Goal: Task Accomplishment & Management: Manage account settings

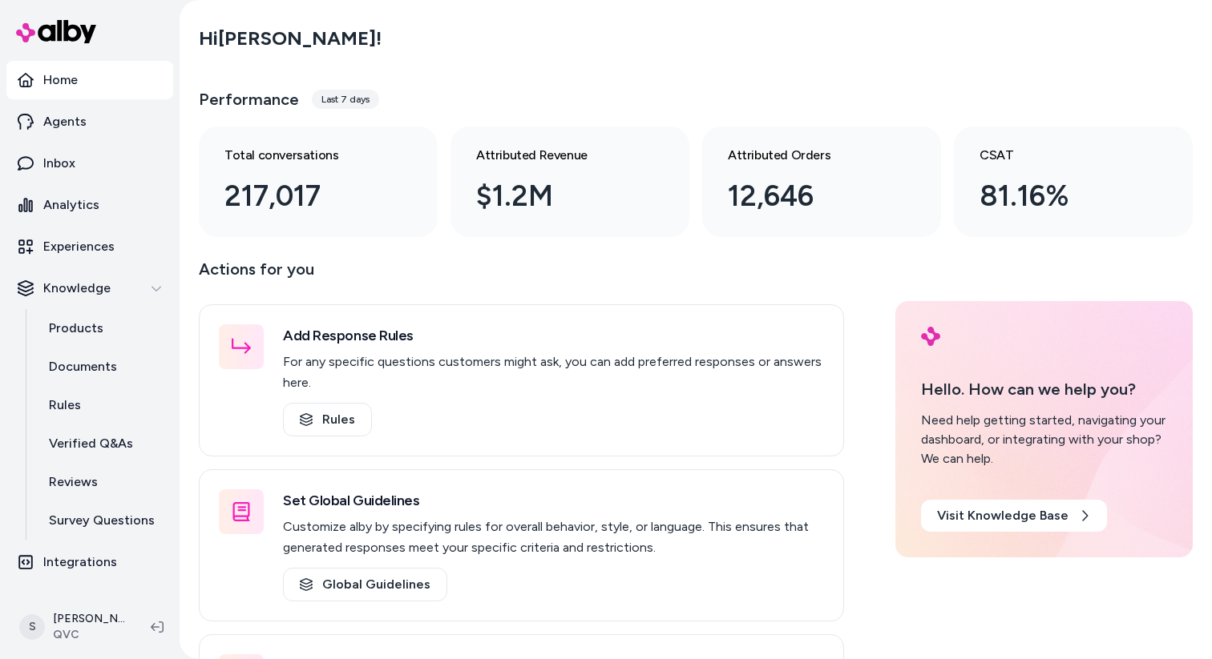
click at [91, 91] on link "Home" at bounding box center [89, 80] width 167 height 38
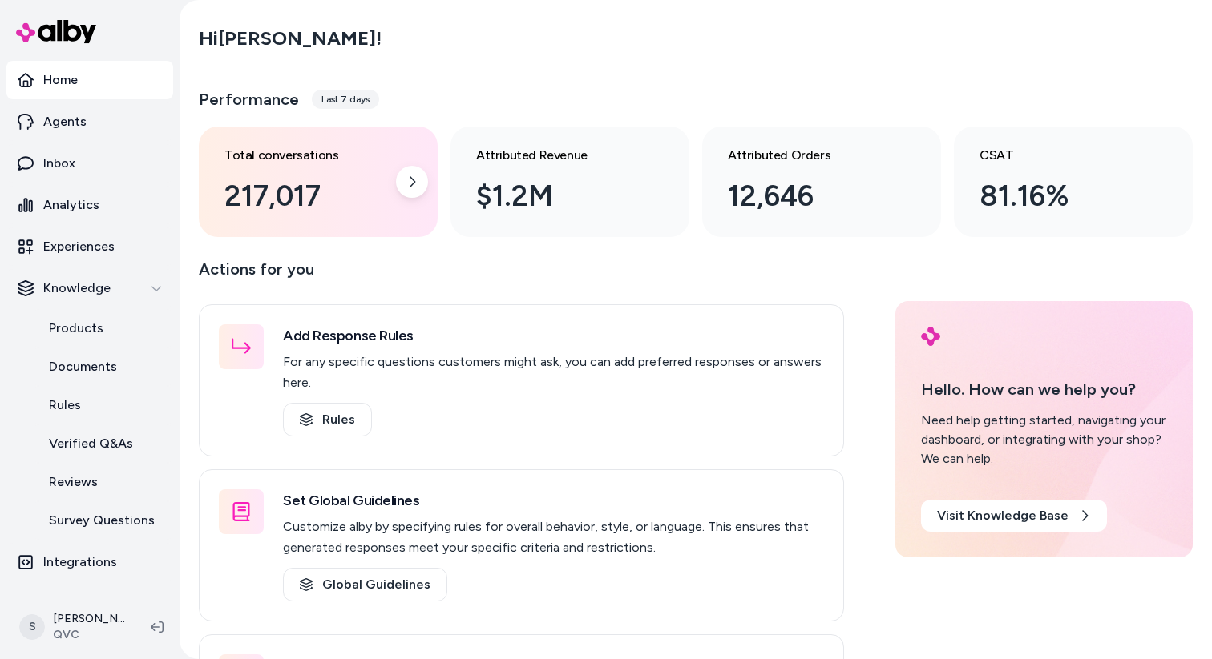
scroll to position [143, 0]
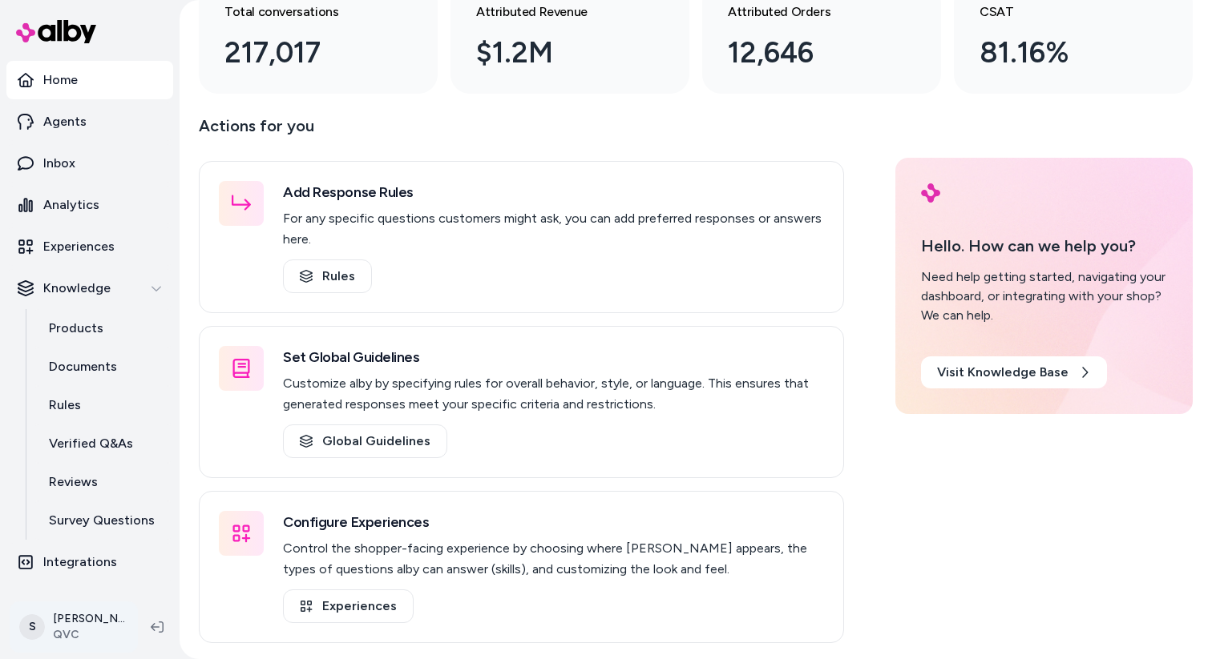
click at [91, 607] on html "Home Agents Inbox Analytics Experiences Knowledge Products Documents Rules Veri…" at bounding box center [606, 329] width 1212 height 659
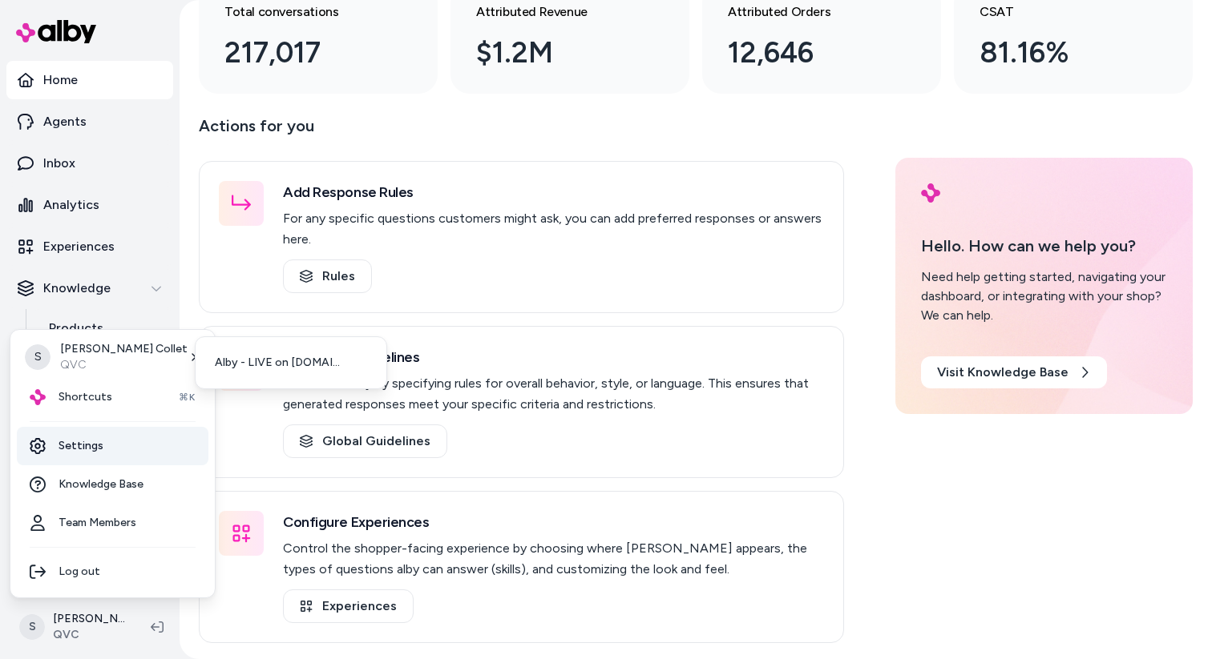
click at [98, 450] on link "Settings" at bounding box center [113, 446] width 192 height 38
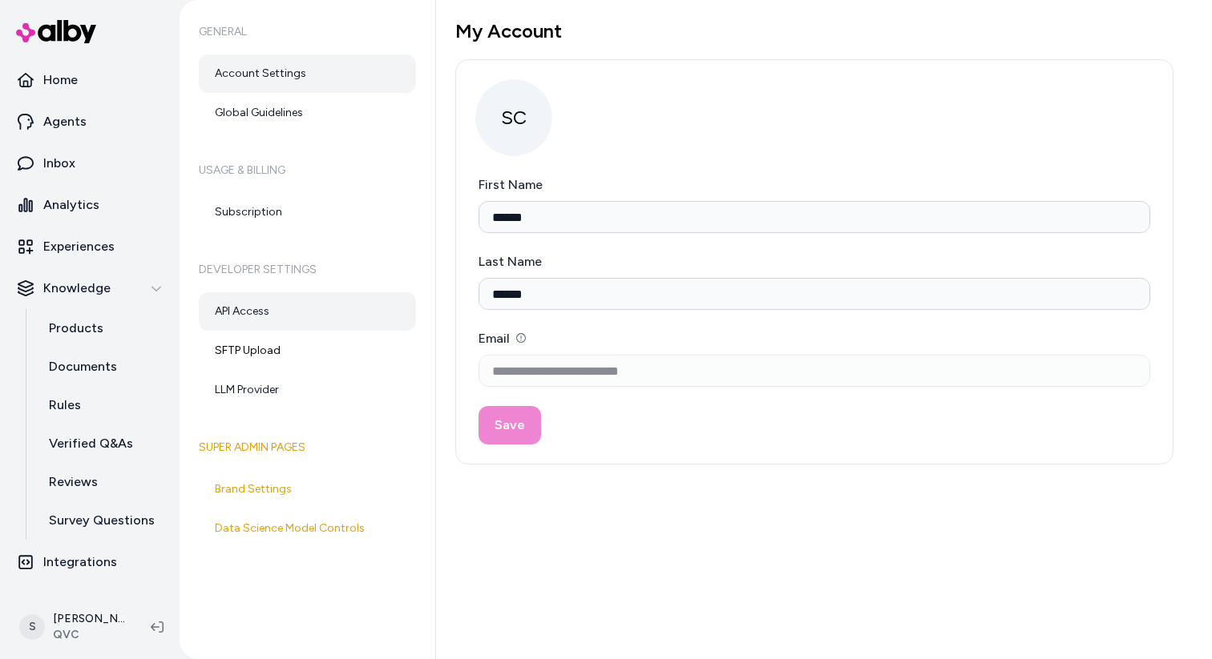
click at [276, 315] on link "API Access" at bounding box center [307, 311] width 217 height 38
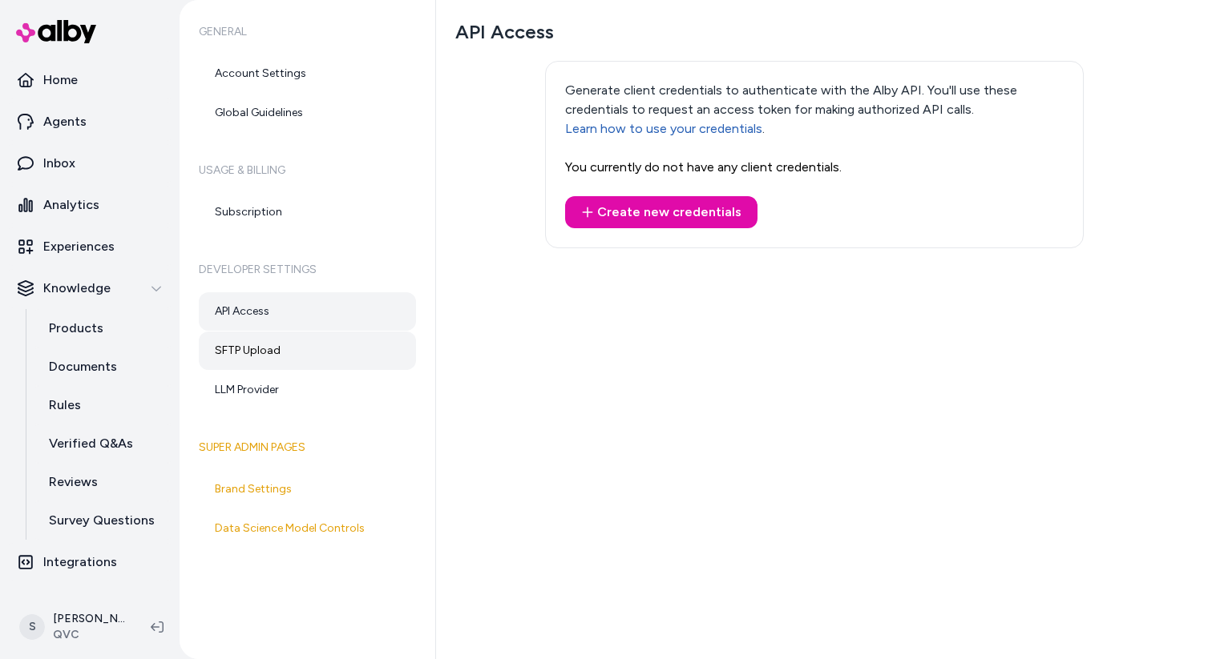
click at [273, 358] on link "SFTP Upload" at bounding box center [307, 351] width 217 height 38
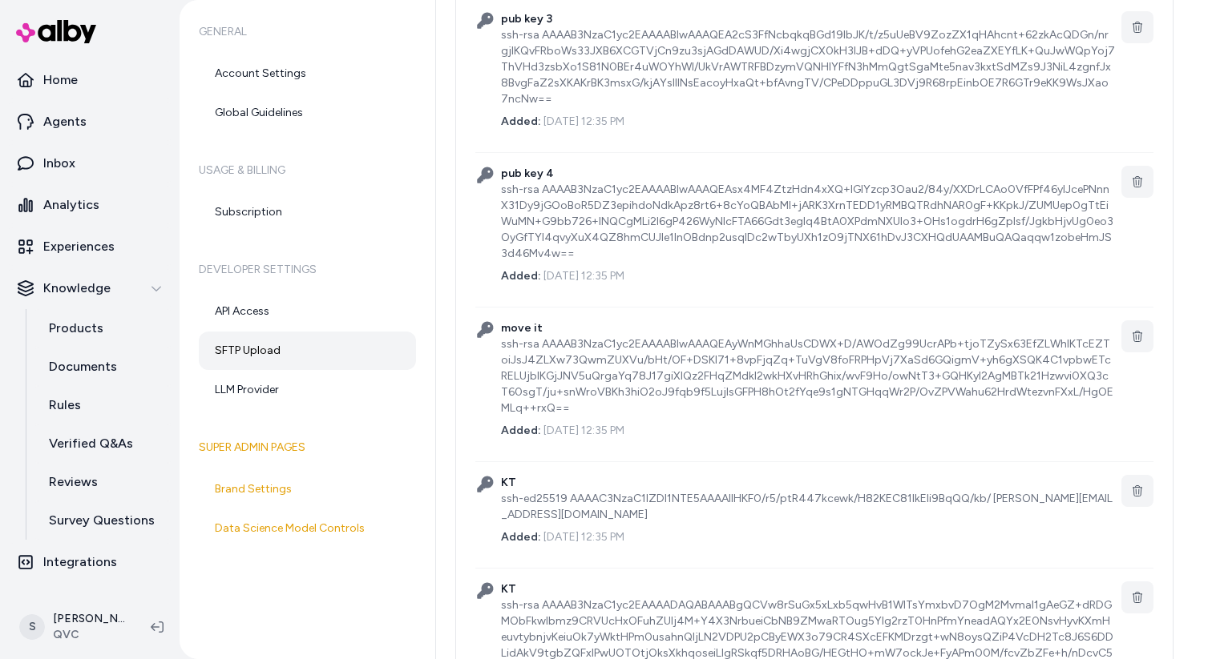
scroll to position [708, 0]
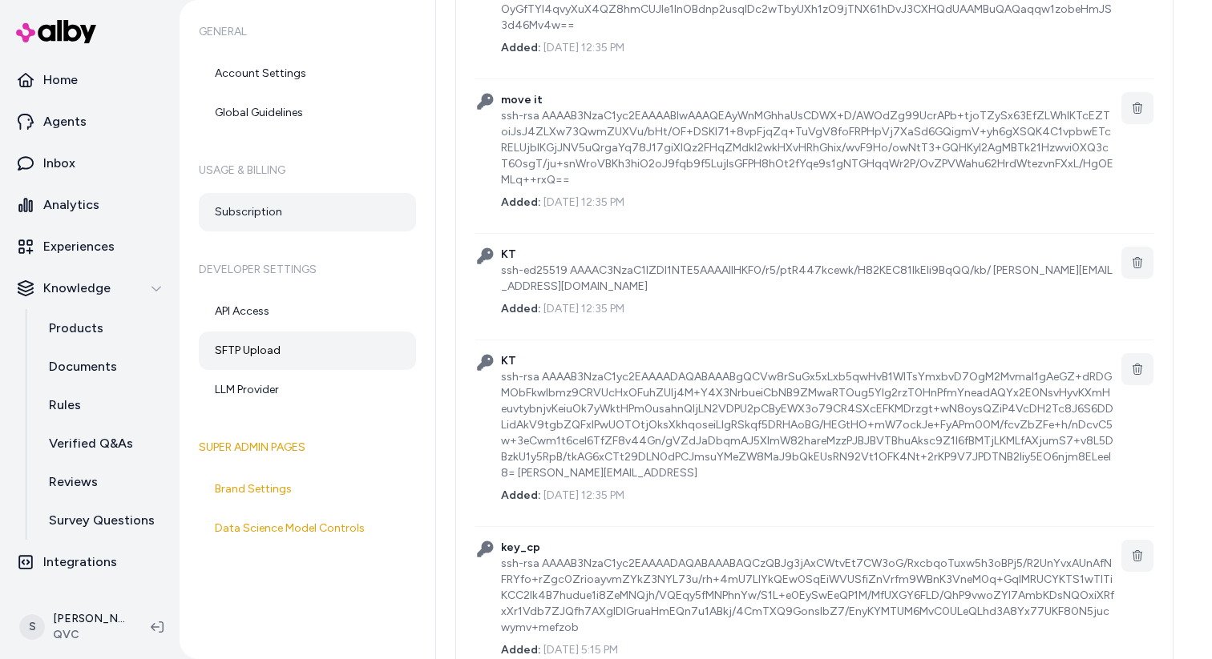
click at [278, 217] on link "Subscription" at bounding box center [307, 212] width 217 height 38
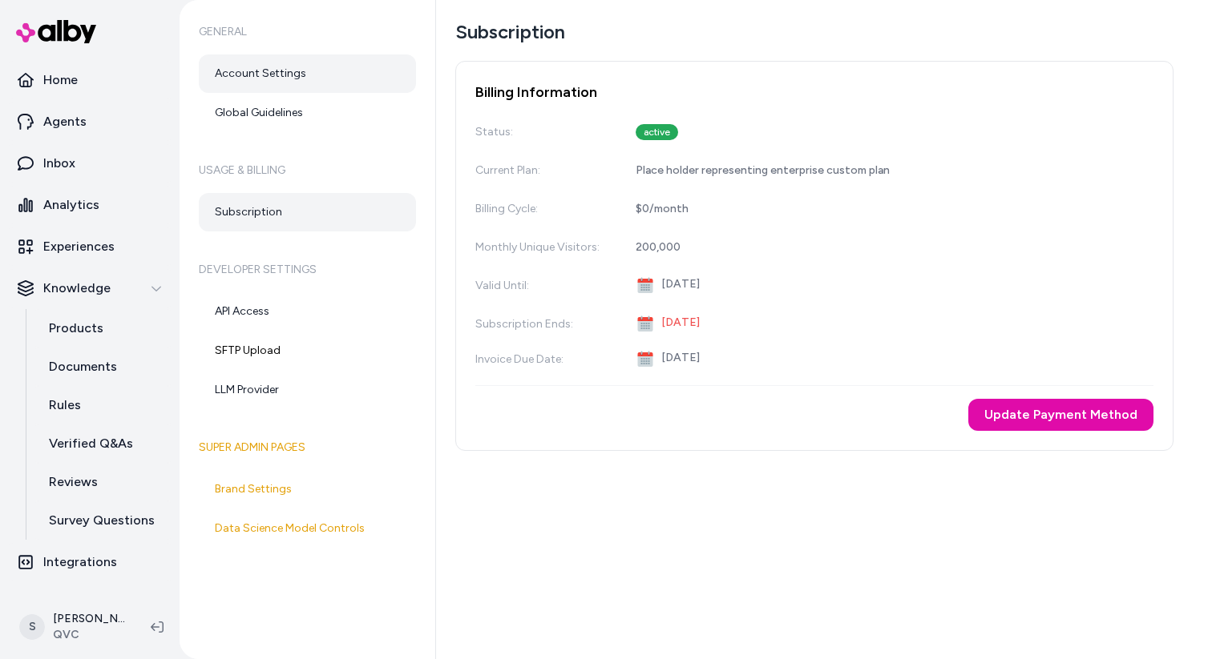
click at [296, 83] on link "Account Settings" at bounding box center [307, 73] width 217 height 38
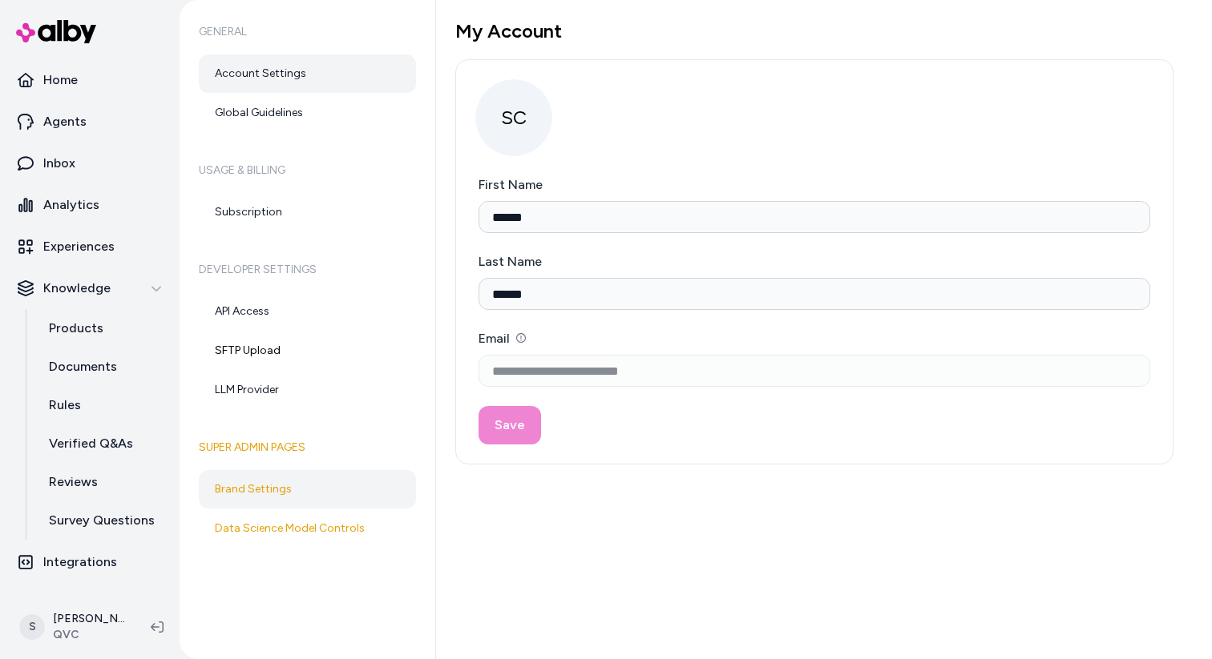
click at [274, 490] on link "Brand Settings" at bounding box center [307, 489] width 217 height 38
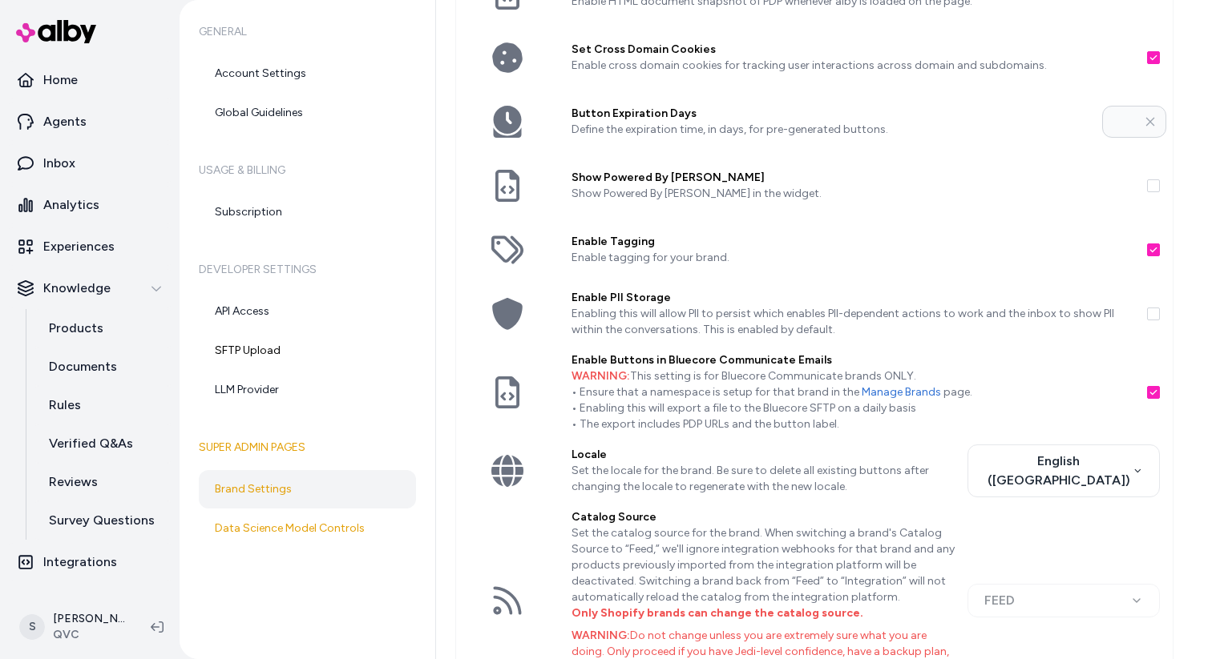
scroll to position [446, 0]
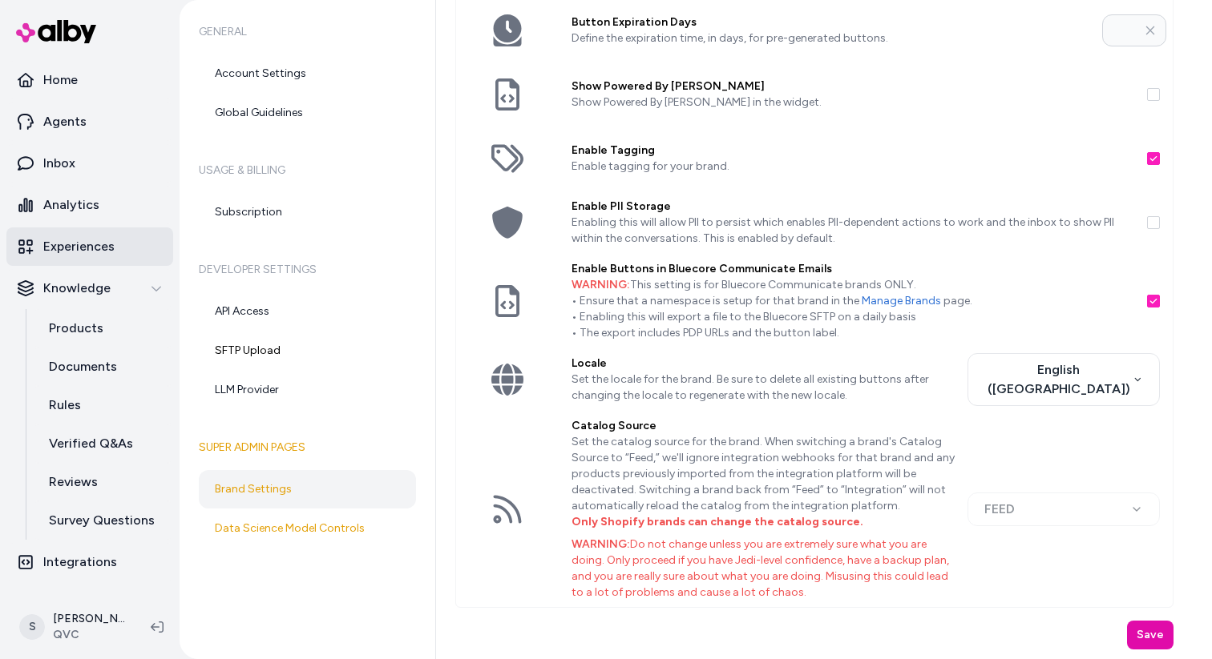
click at [64, 252] on p "Experiences" at bounding box center [78, 246] width 71 height 19
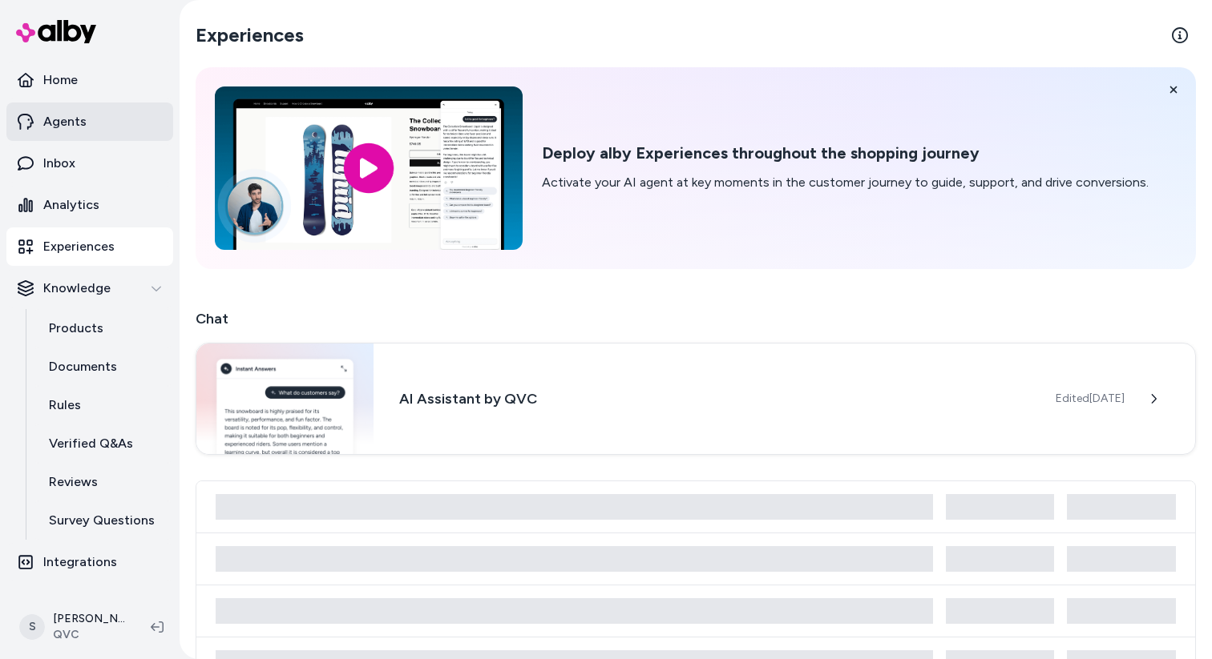
click at [70, 120] on p "Agents" at bounding box center [64, 121] width 43 height 19
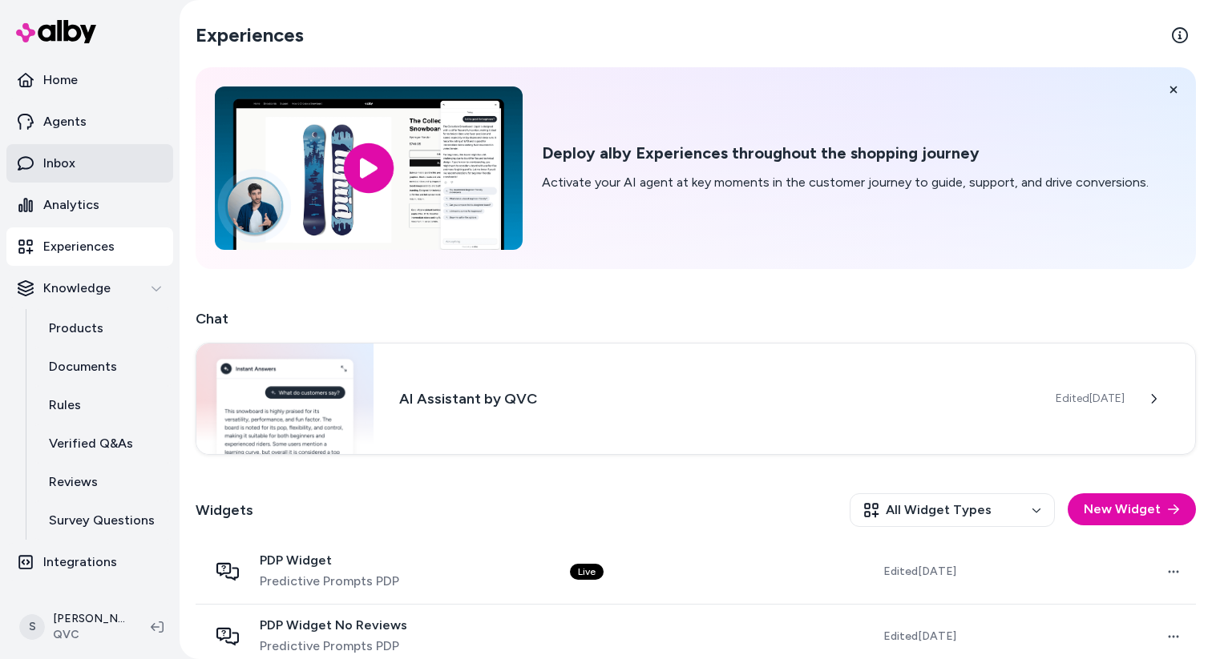
click at [66, 171] on p "Inbox" at bounding box center [59, 163] width 32 height 19
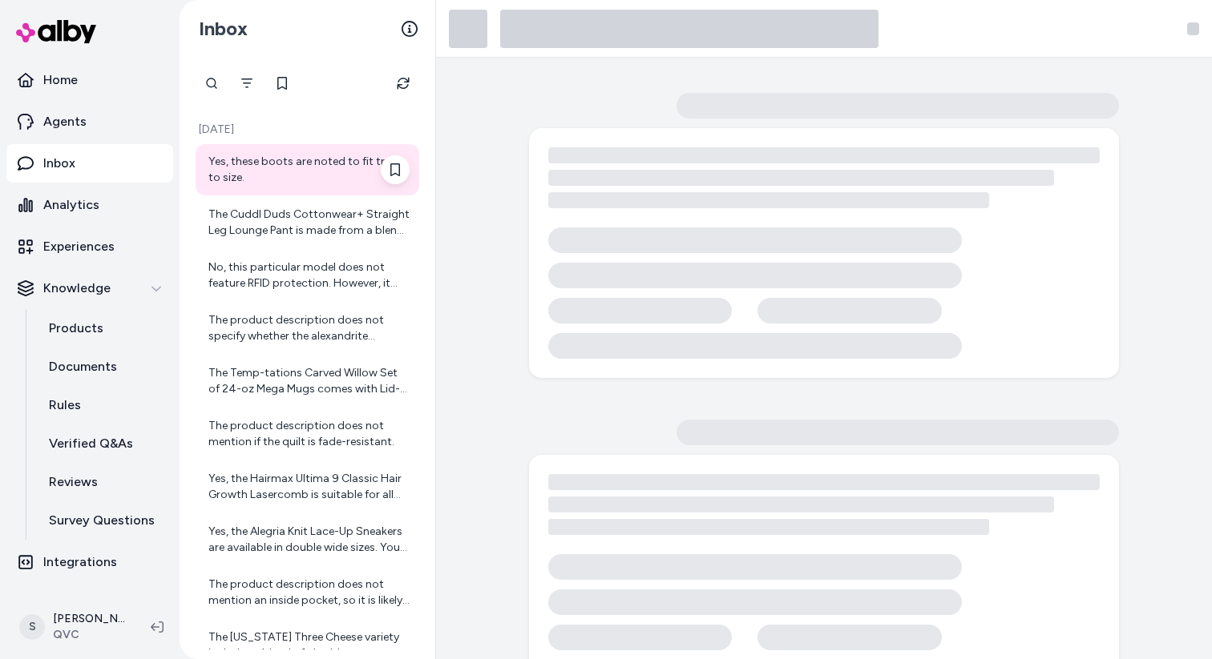
click at [268, 171] on div "Yes, these boots are noted to fit true to size." at bounding box center [308, 170] width 201 height 32
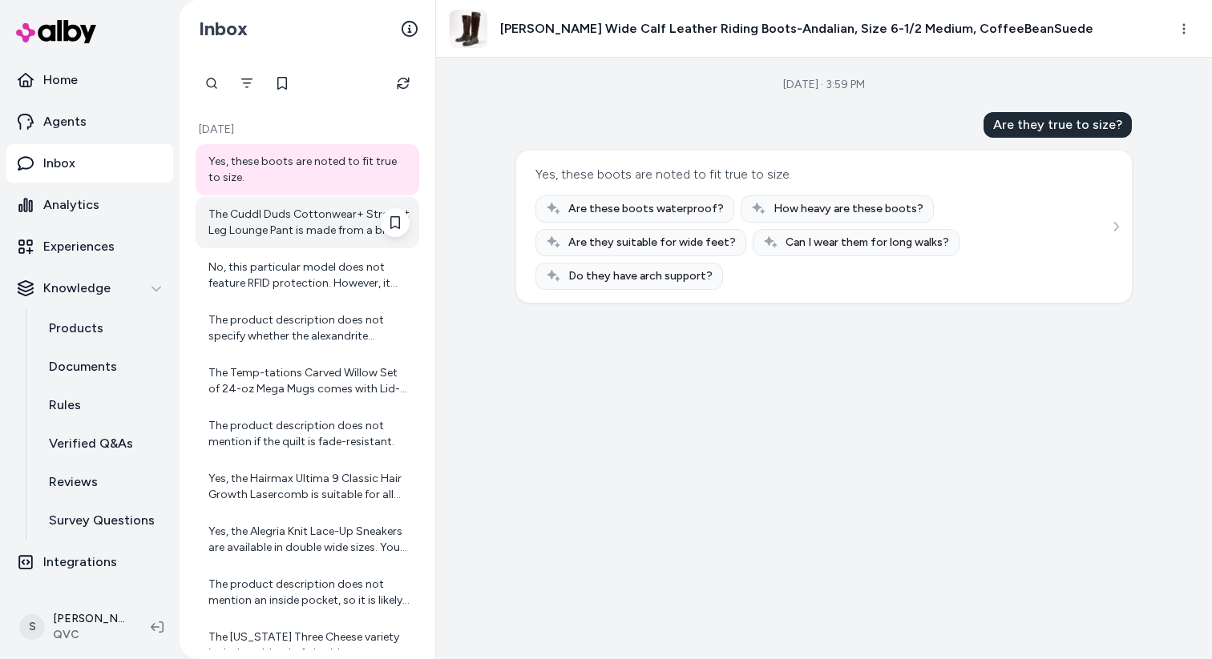
click at [288, 238] on div "The Cuddl Duds Cottonwear+ Straight Leg Lounge Pant is made from a blend of 57%…" at bounding box center [308, 223] width 201 height 32
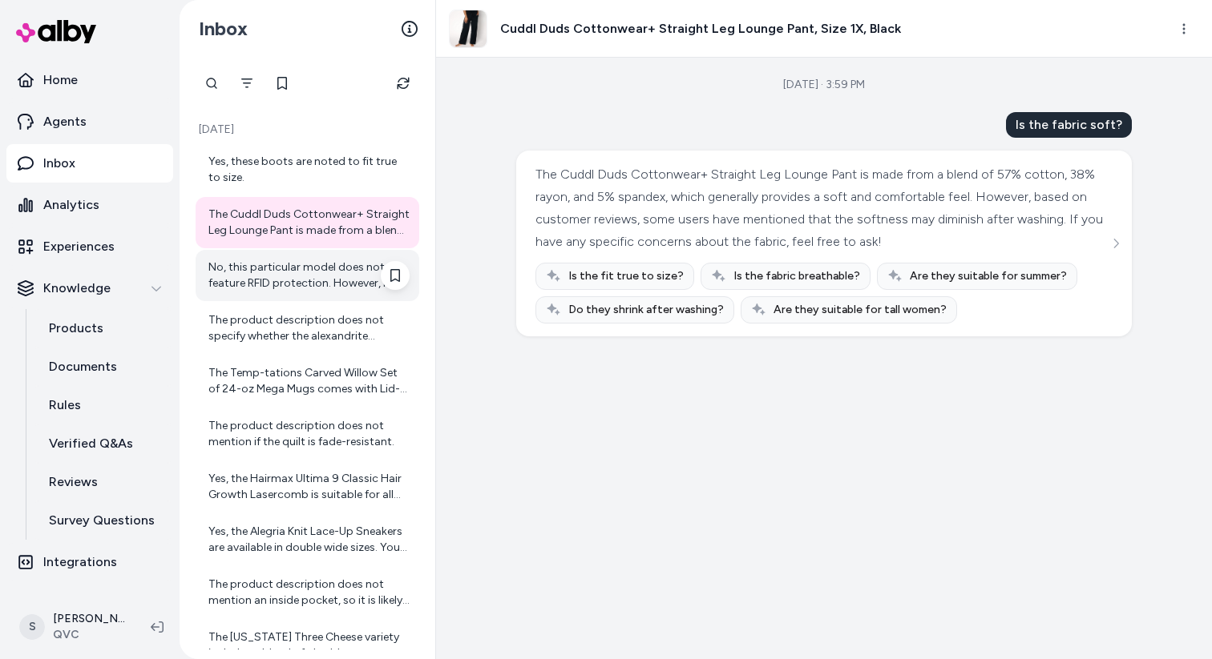
click at [278, 271] on div "No, this particular model does not feature RFID protection. However, it does of…" at bounding box center [308, 276] width 201 height 32
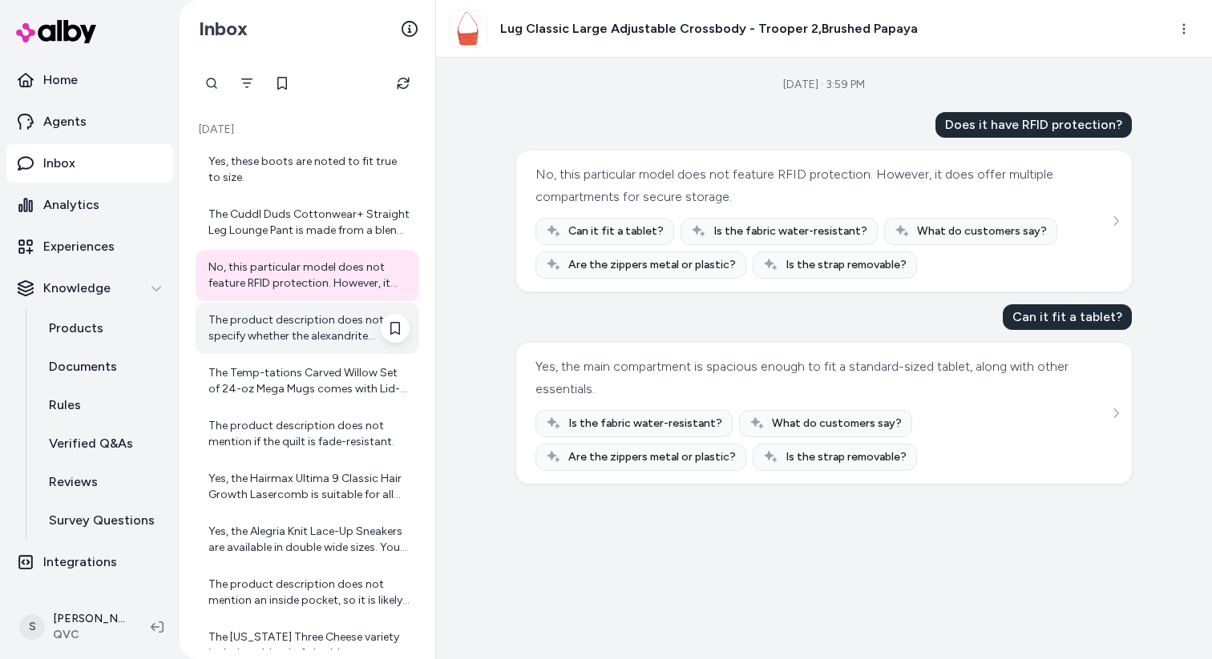
click at [282, 322] on div "The product description does not specify whether the alexandrite gemstones are …" at bounding box center [308, 328] width 201 height 32
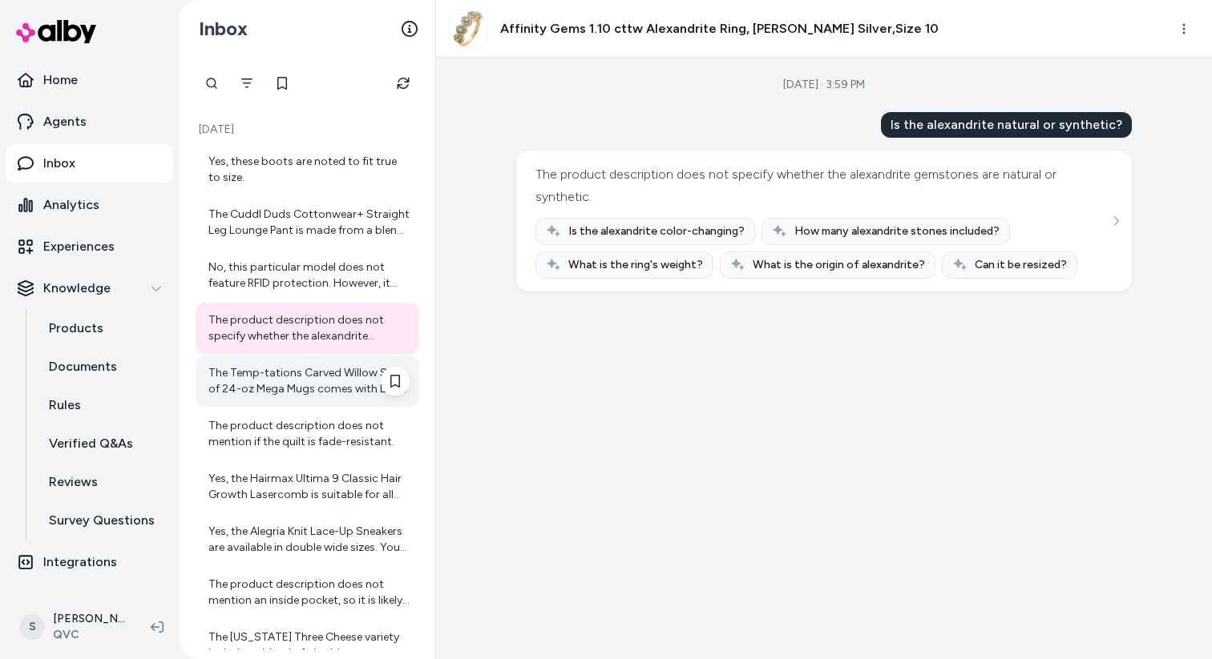
click at [301, 374] on div "The Temp-tations Carved Willow Set of 24-oz Mega Mugs comes with Lid-Its, which…" at bounding box center [308, 381] width 201 height 32
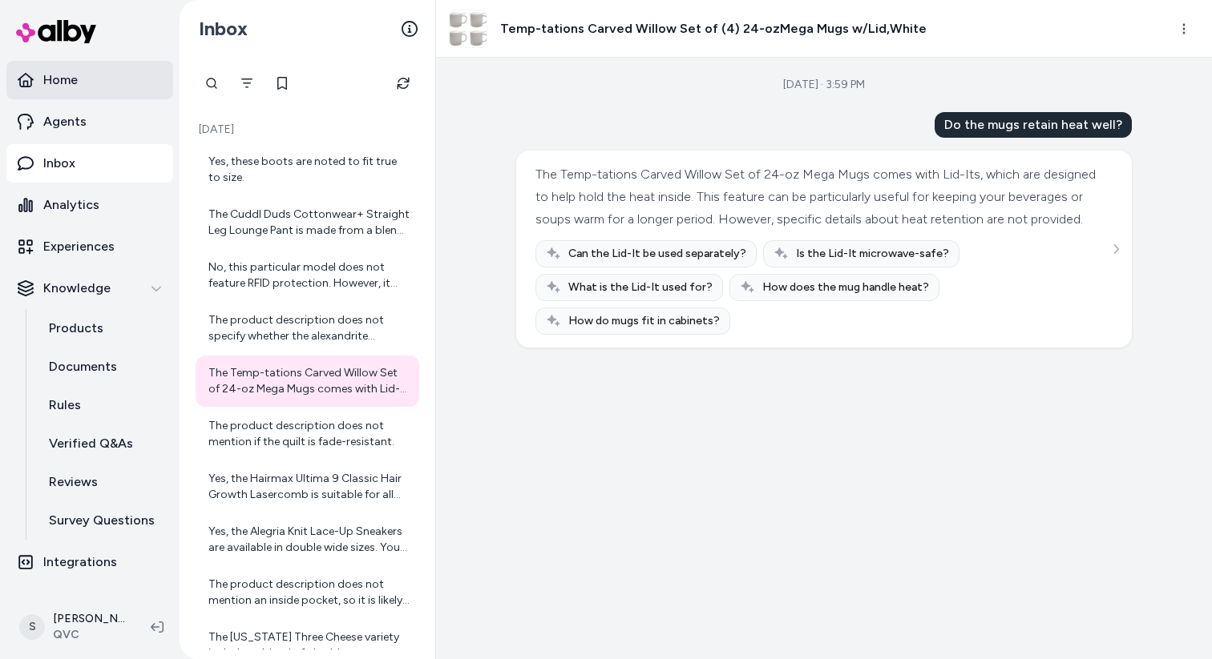
click at [103, 66] on link "Home" at bounding box center [89, 80] width 167 height 38
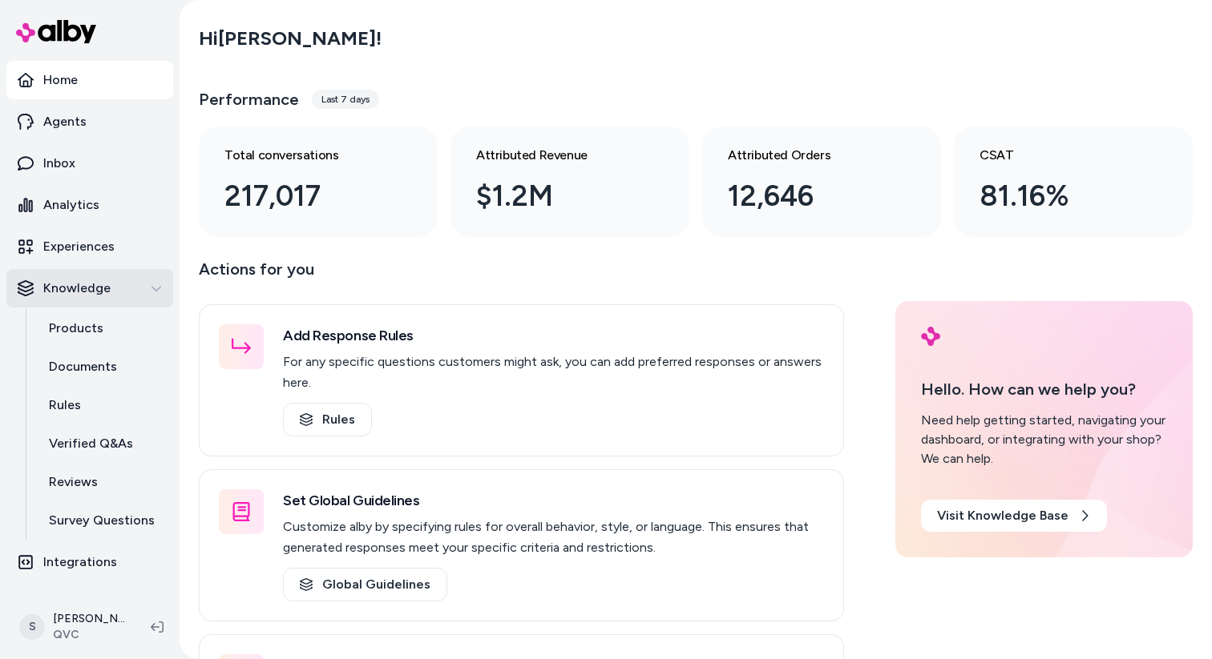
click at [79, 294] on p "Knowledge" at bounding box center [76, 288] width 67 height 19
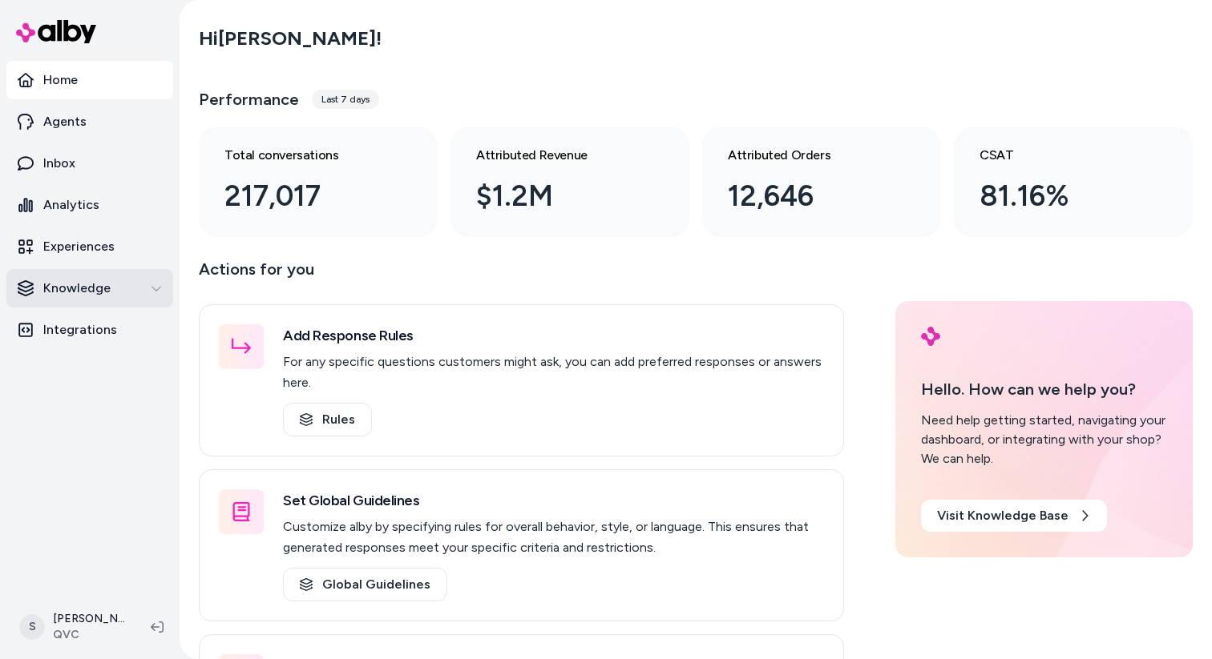
click at [79, 294] on p "Knowledge" at bounding box center [76, 288] width 67 height 19
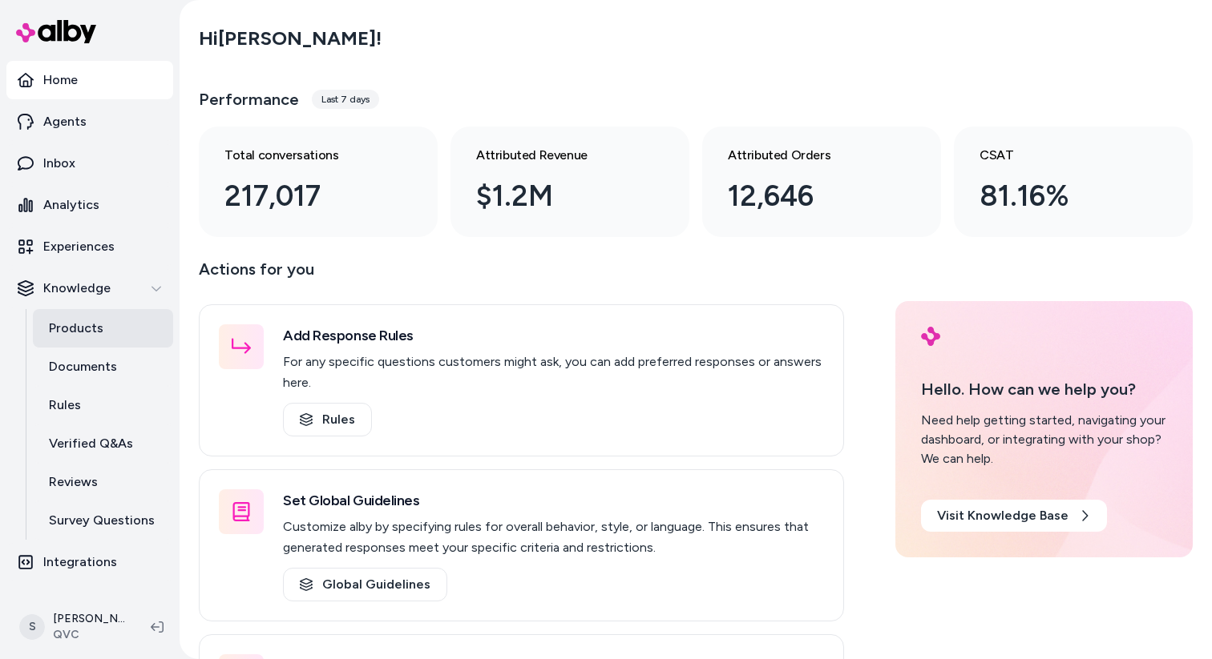
click at [79, 317] on link "Products" at bounding box center [103, 328] width 140 height 38
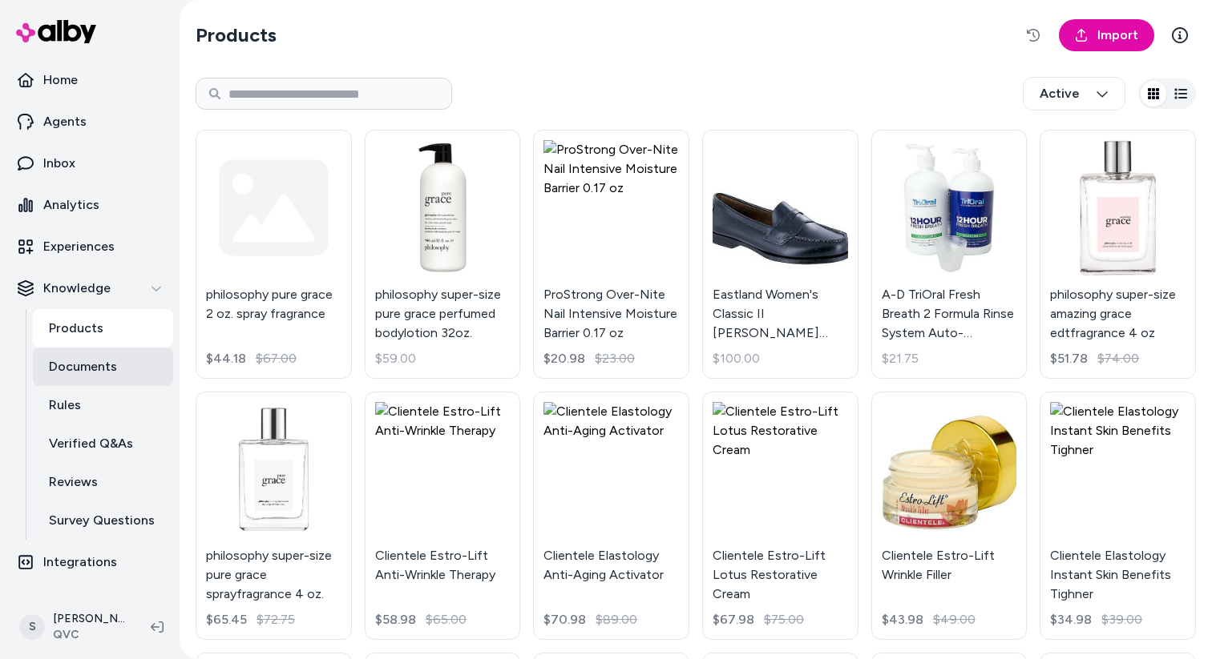
click at [86, 375] on p "Documents" at bounding box center [83, 366] width 68 height 19
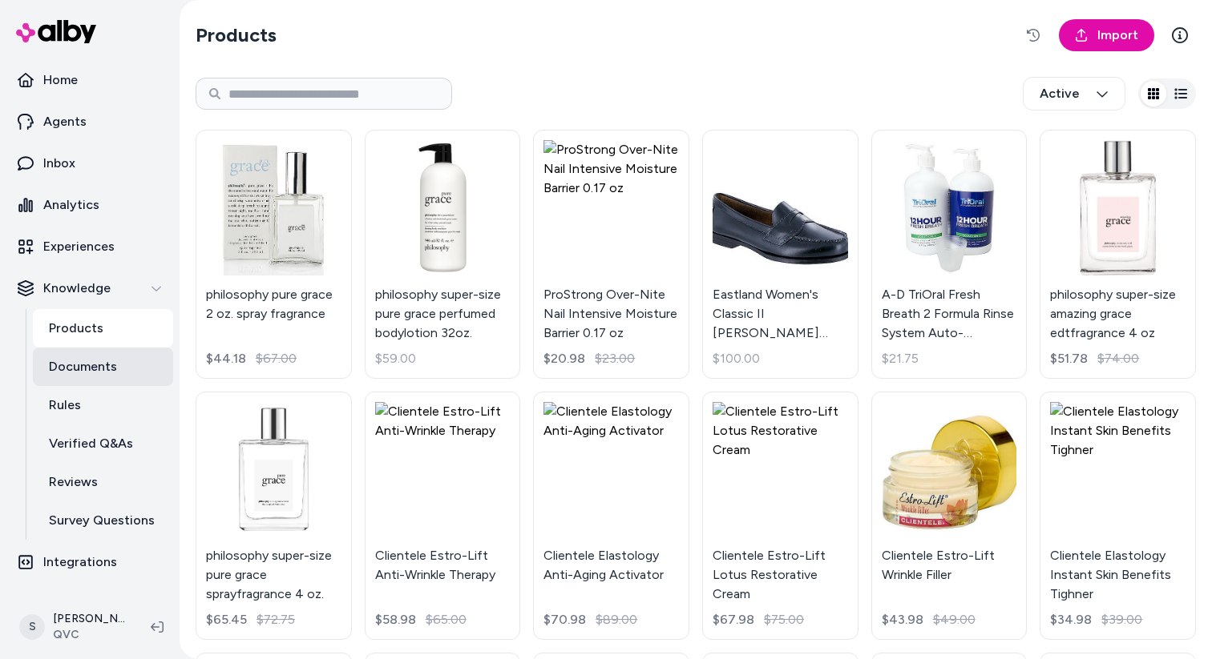
click at [118, 363] on link "Documents" at bounding box center [103, 367] width 140 height 38
click at [99, 360] on p "Documents" at bounding box center [83, 366] width 68 height 19
click at [99, 407] on link "Rules" at bounding box center [103, 405] width 140 height 38
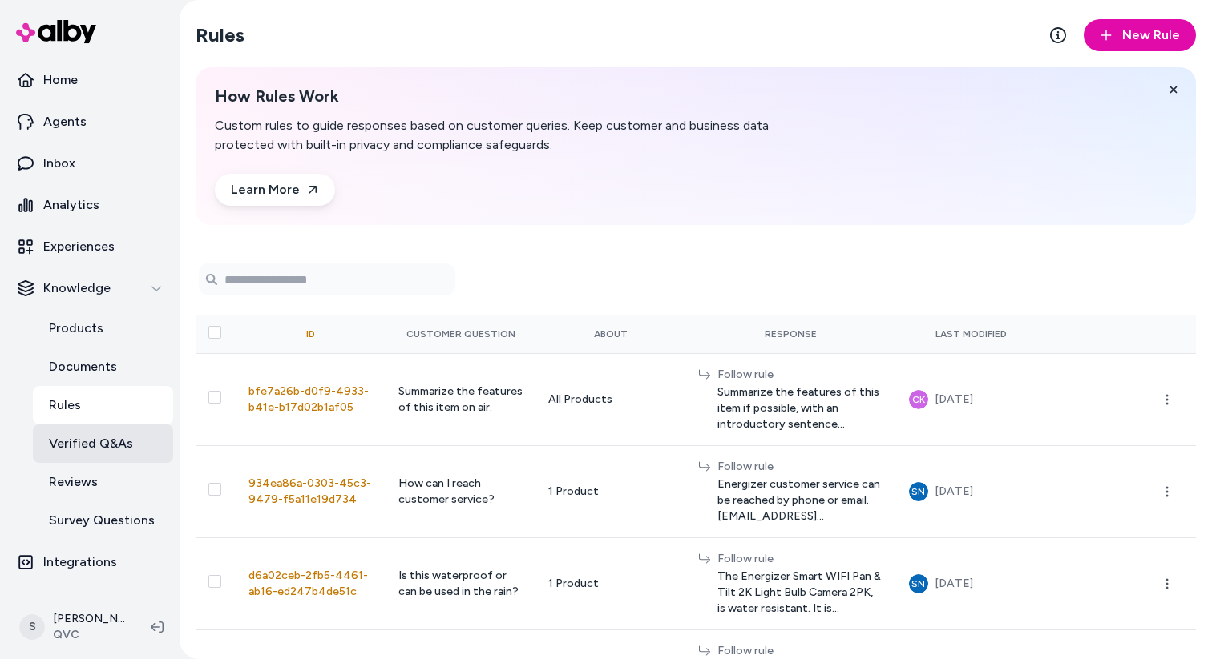
click at [95, 452] on p "Verified Q&As" at bounding box center [91, 443] width 84 height 19
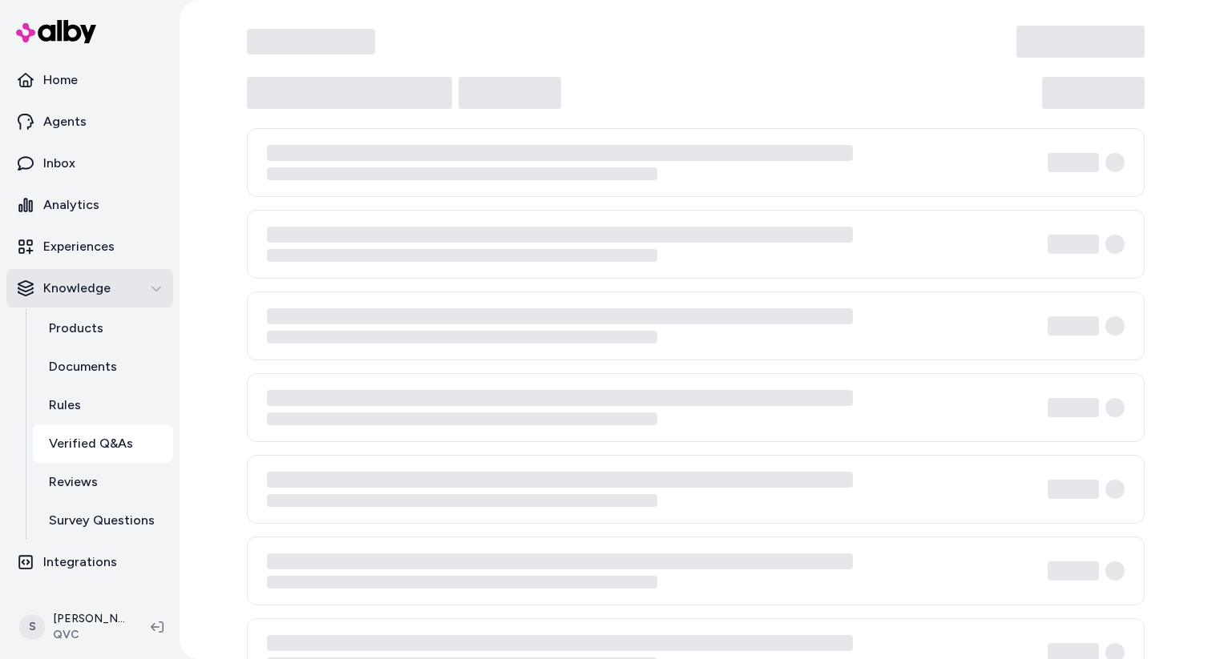
click at [143, 288] on div "Knowledge" at bounding box center [90, 288] width 144 height 19
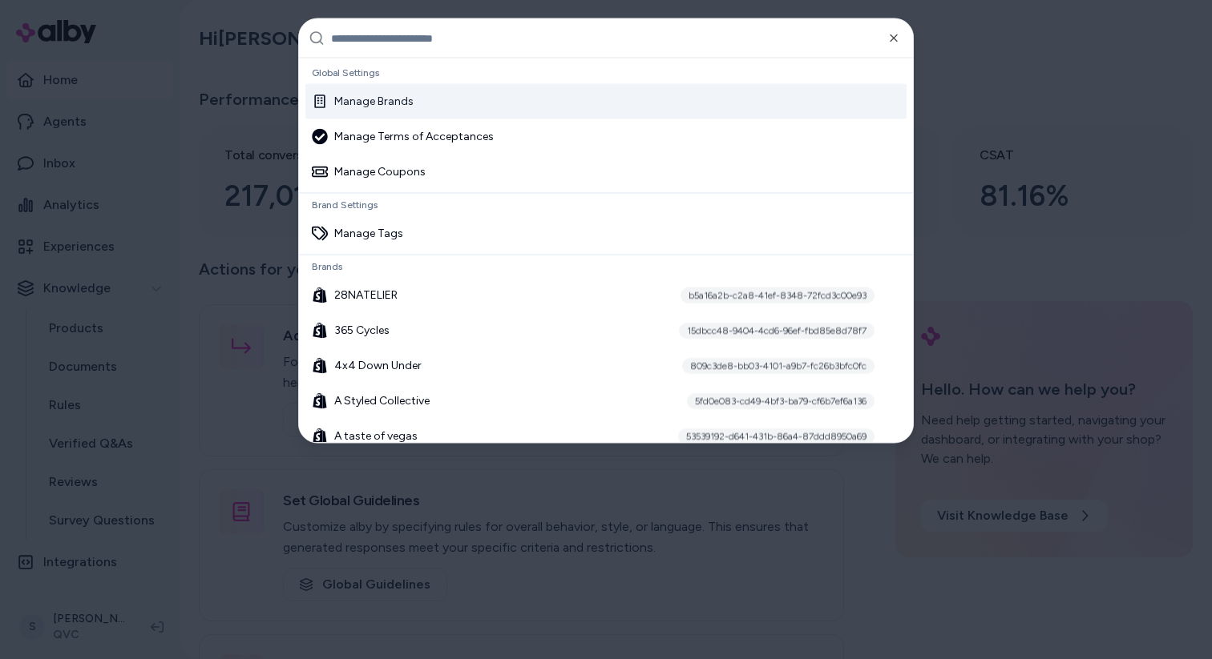
click at [476, 96] on div "Manage Brands" at bounding box center [605, 101] width 601 height 35
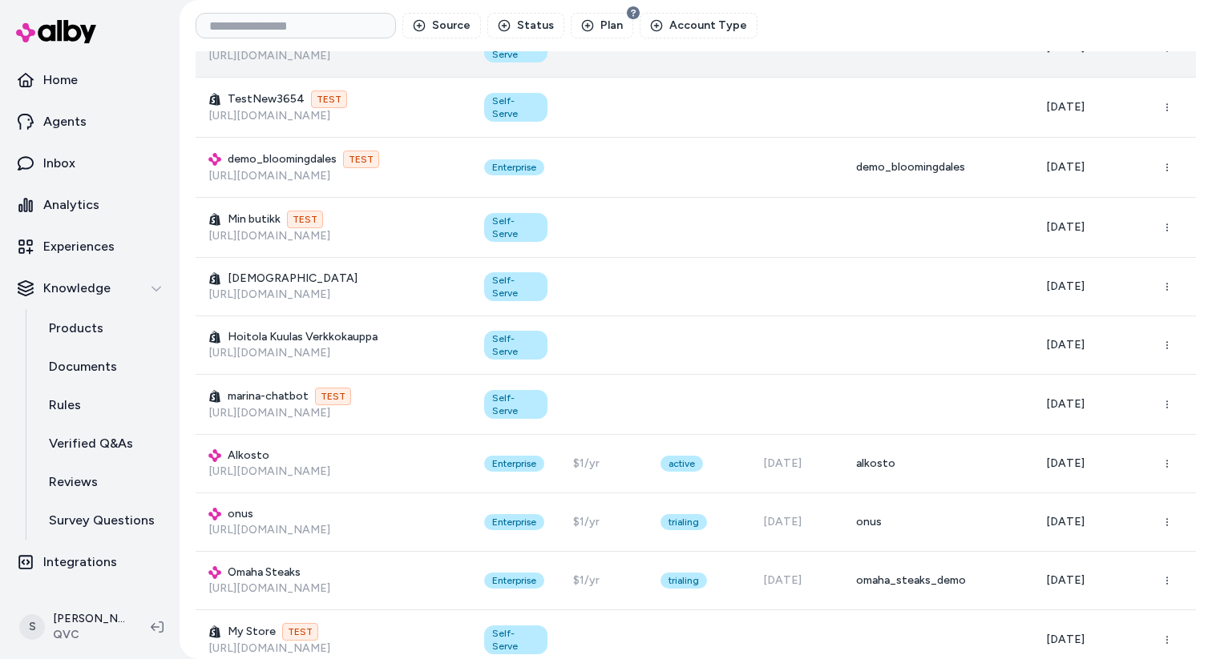
scroll to position [431, 0]
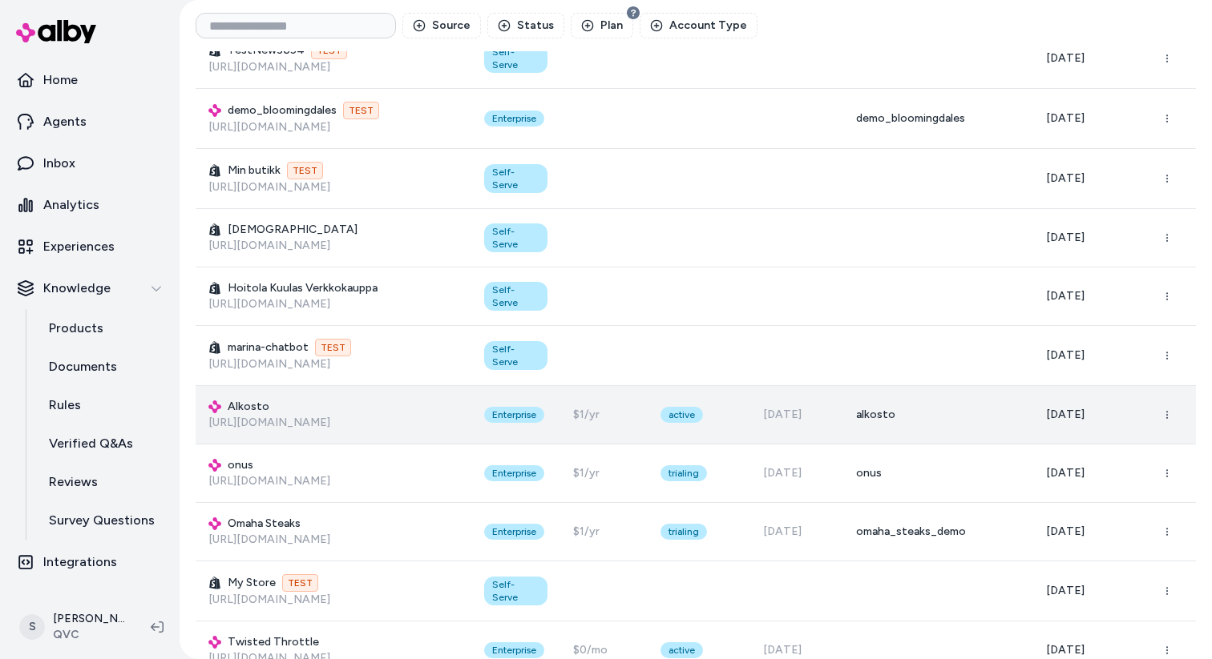
click at [252, 406] on h3 "Alkosto" at bounding box center [333, 407] width 250 height 16
click at [1171, 411] on icon "button" at bounding box center [1167, 415] width 10 height 10
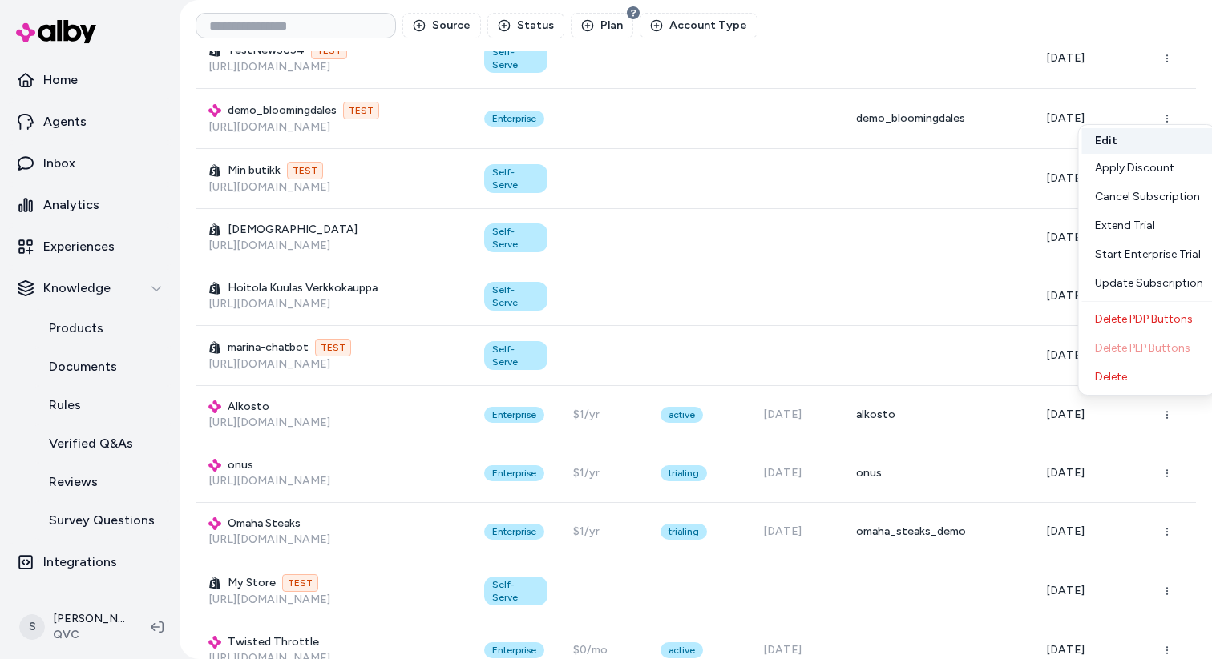
click at [1155, 139] on button "Edit" at bounding box center [1147, 141] width 131 height 26
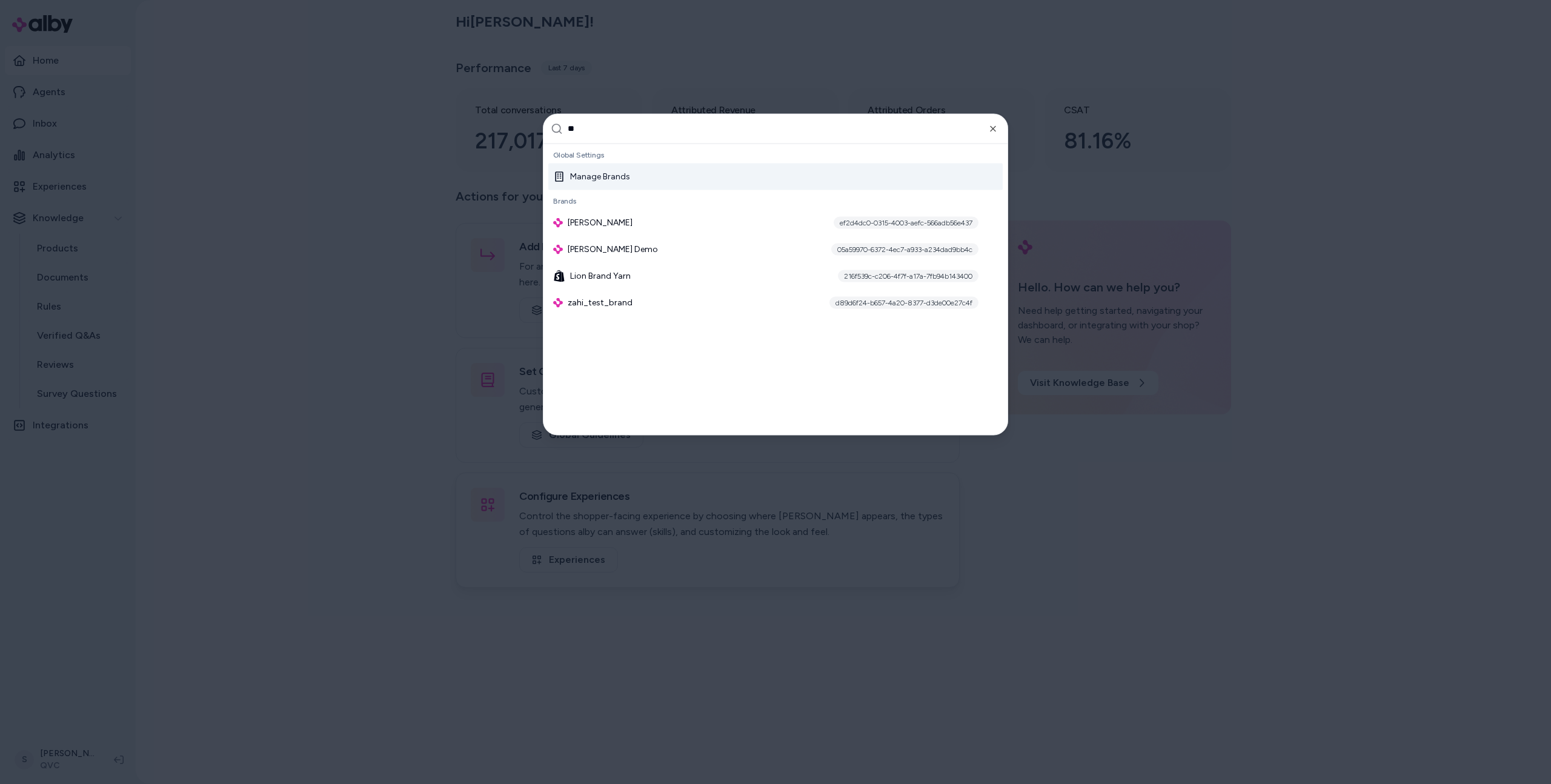
type input "*"
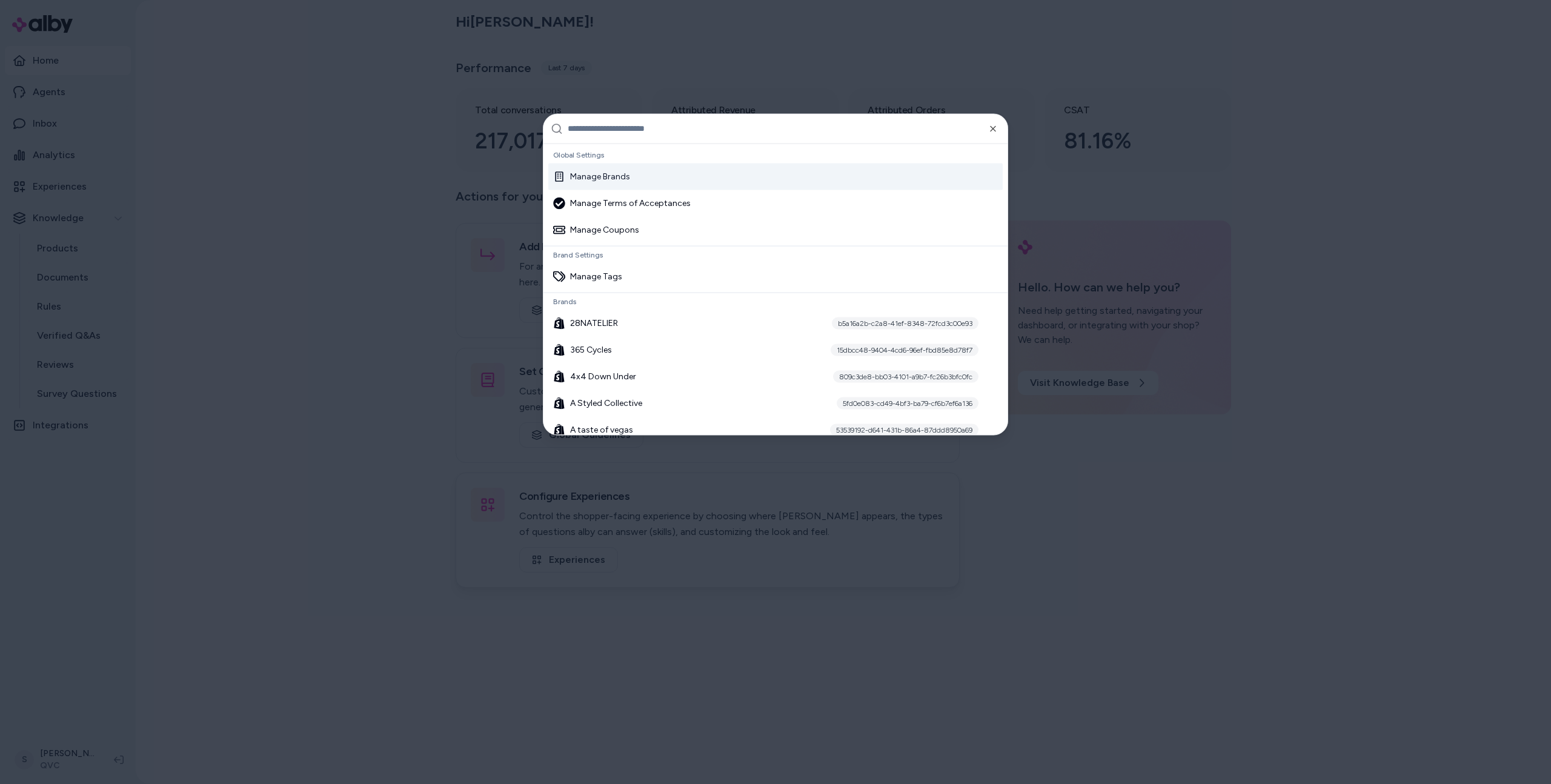
type input "**********"
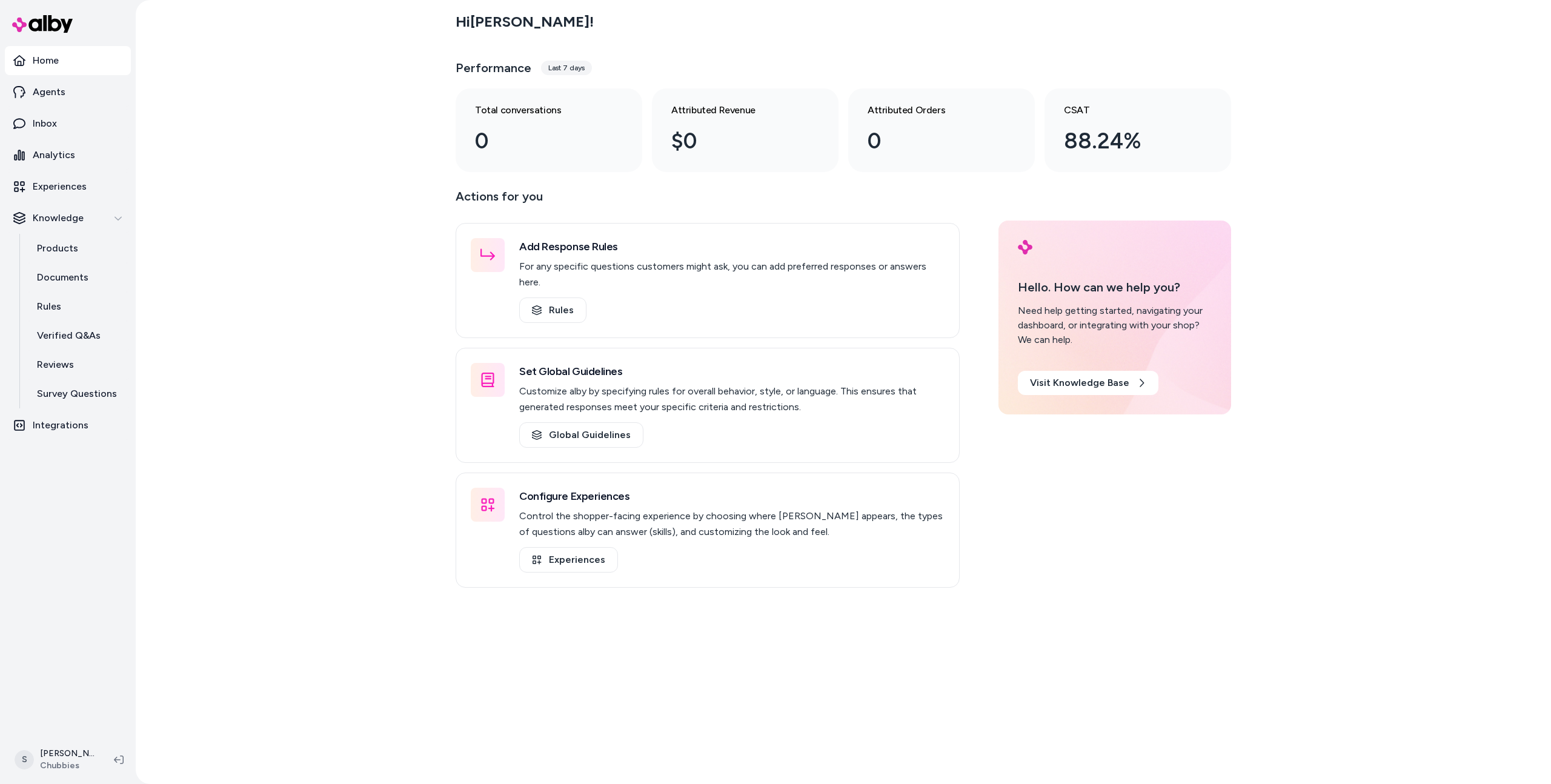
click at [79, 752] on html "Home Agents Inbox Analytics Experiences Knowledge Products Documents Rules Veri…" at bounding box center [775, 392] width 1551 height 784
click at [72, 623] on link "Settings" at bounding box center [85, 622] width 145 height 29
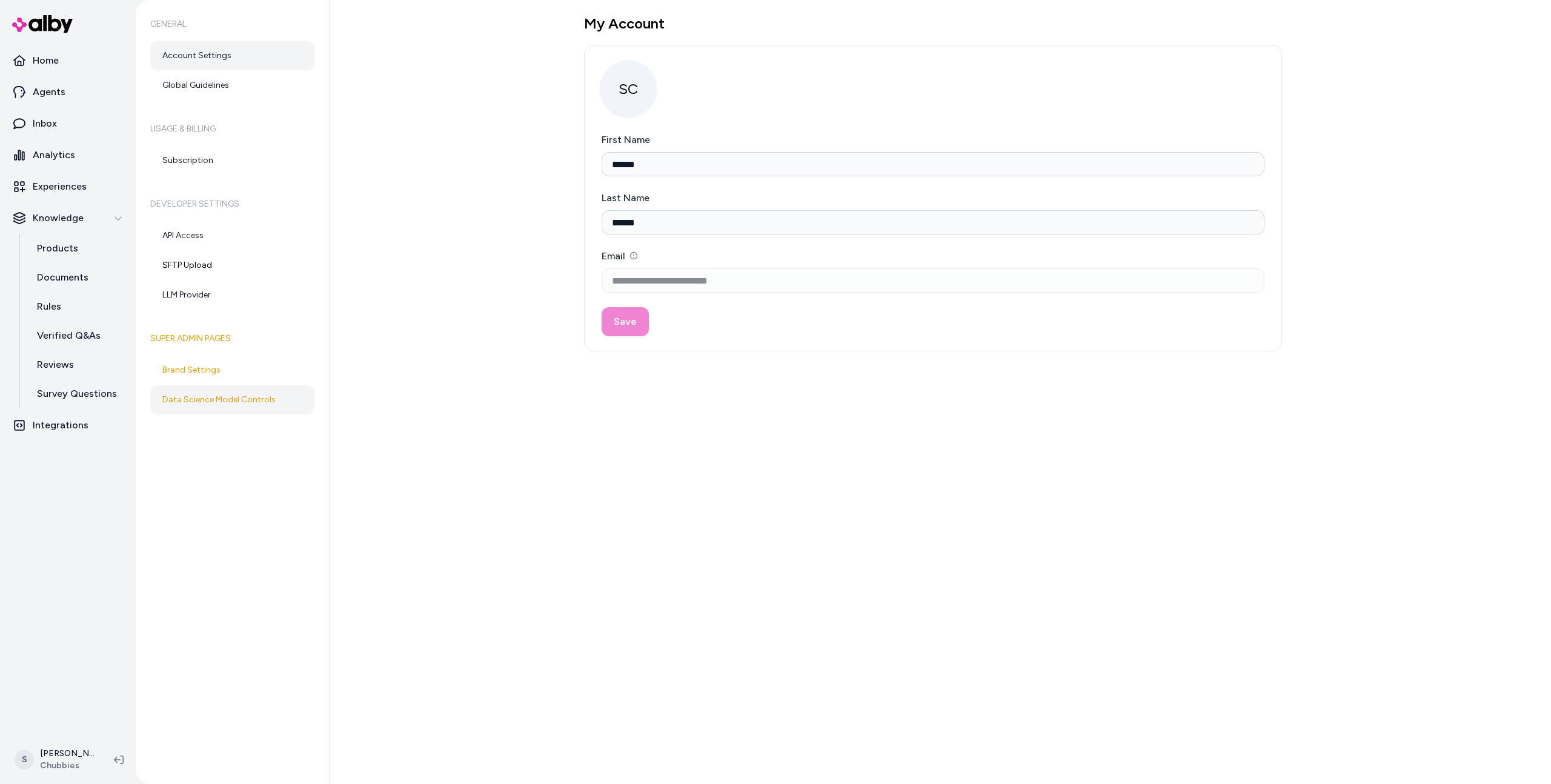
click at [276, 409] on link "Data Science Model Controls" at bounding box center [232, 400] width 164 height 29
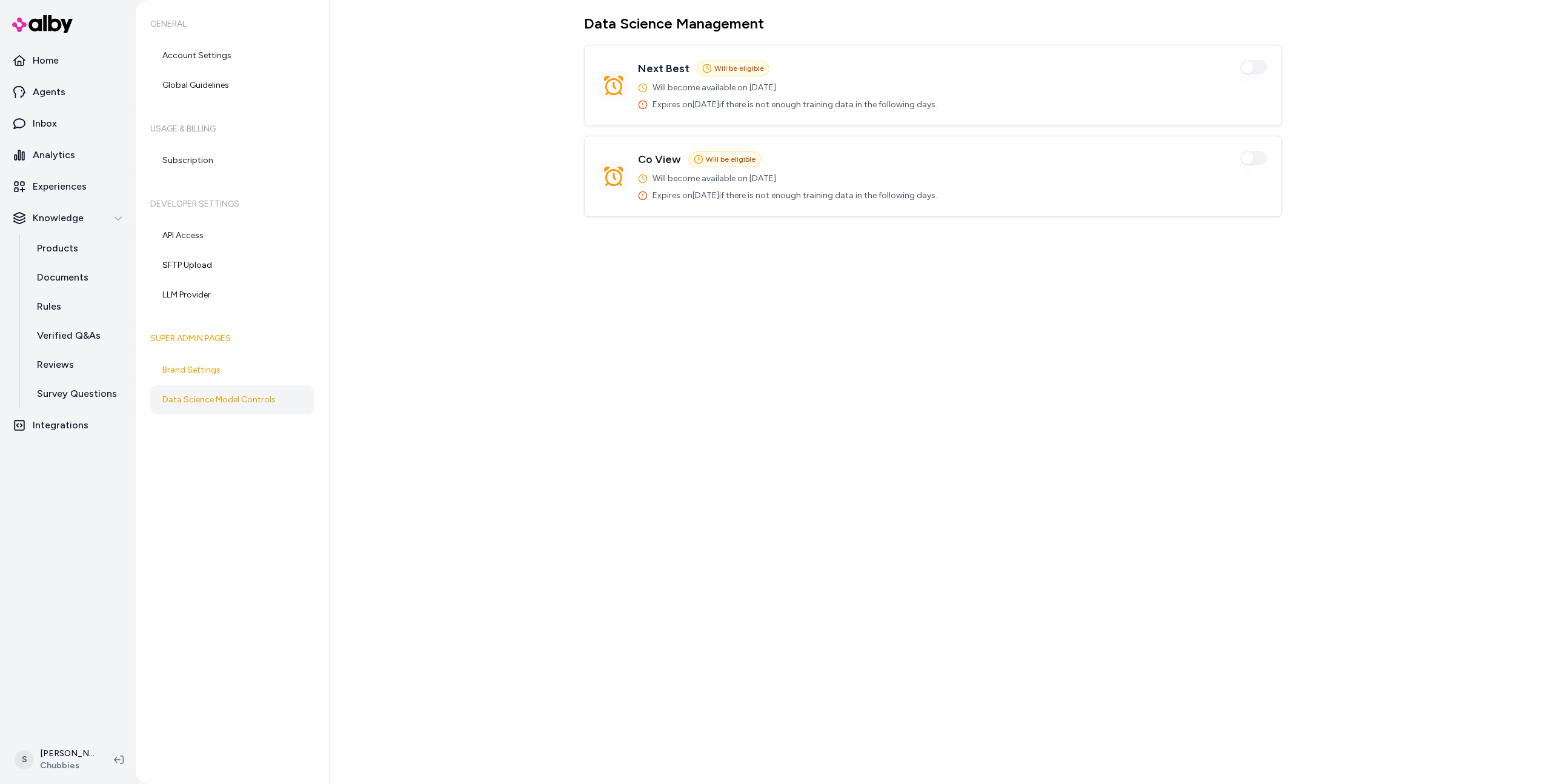
click at [476, 246] on div "Data Science Management Next Best Will be eligible Enabled Will become availabl…" at bounding box center [940, 392] width 1221 height 784
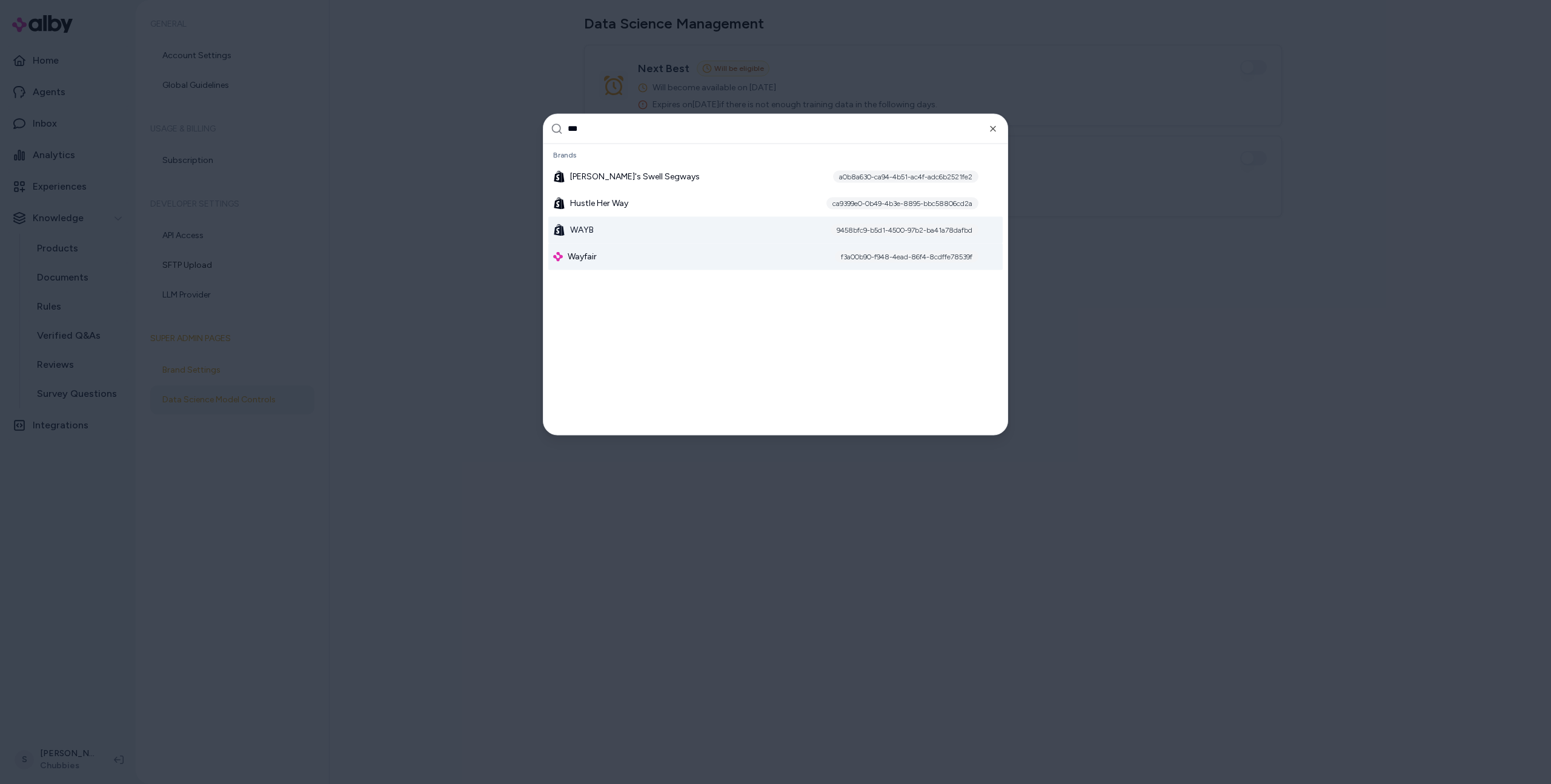
type input "***"
click at [599, 250] on div "Wayfair f3a00b90-f948-4ead-86f4-8cdffe78539f" at bounding box center [775, 256] width 454 height 26
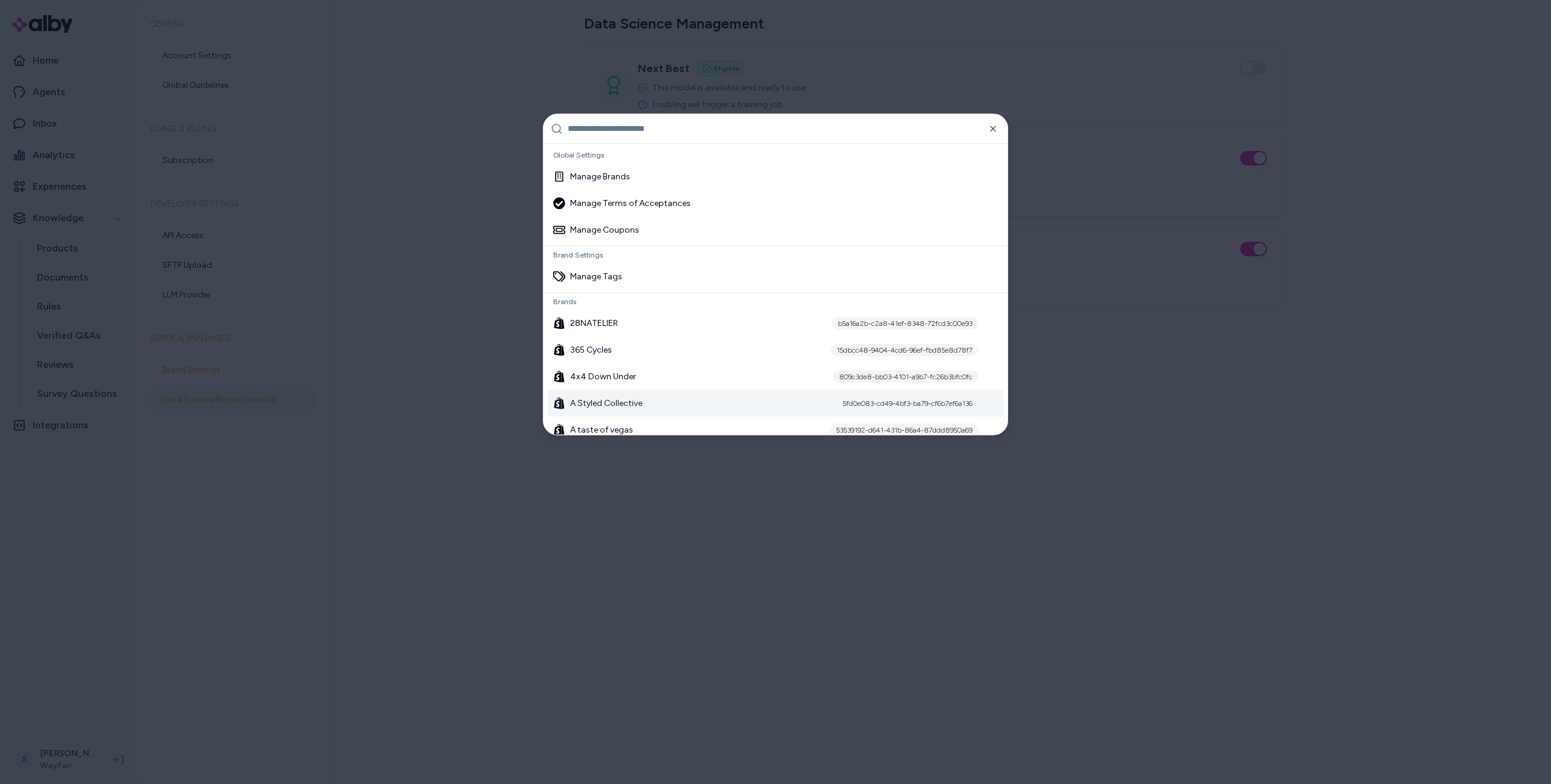
click at [1222, 423] on div at bounding box center [775, 392] width 1551 height 784
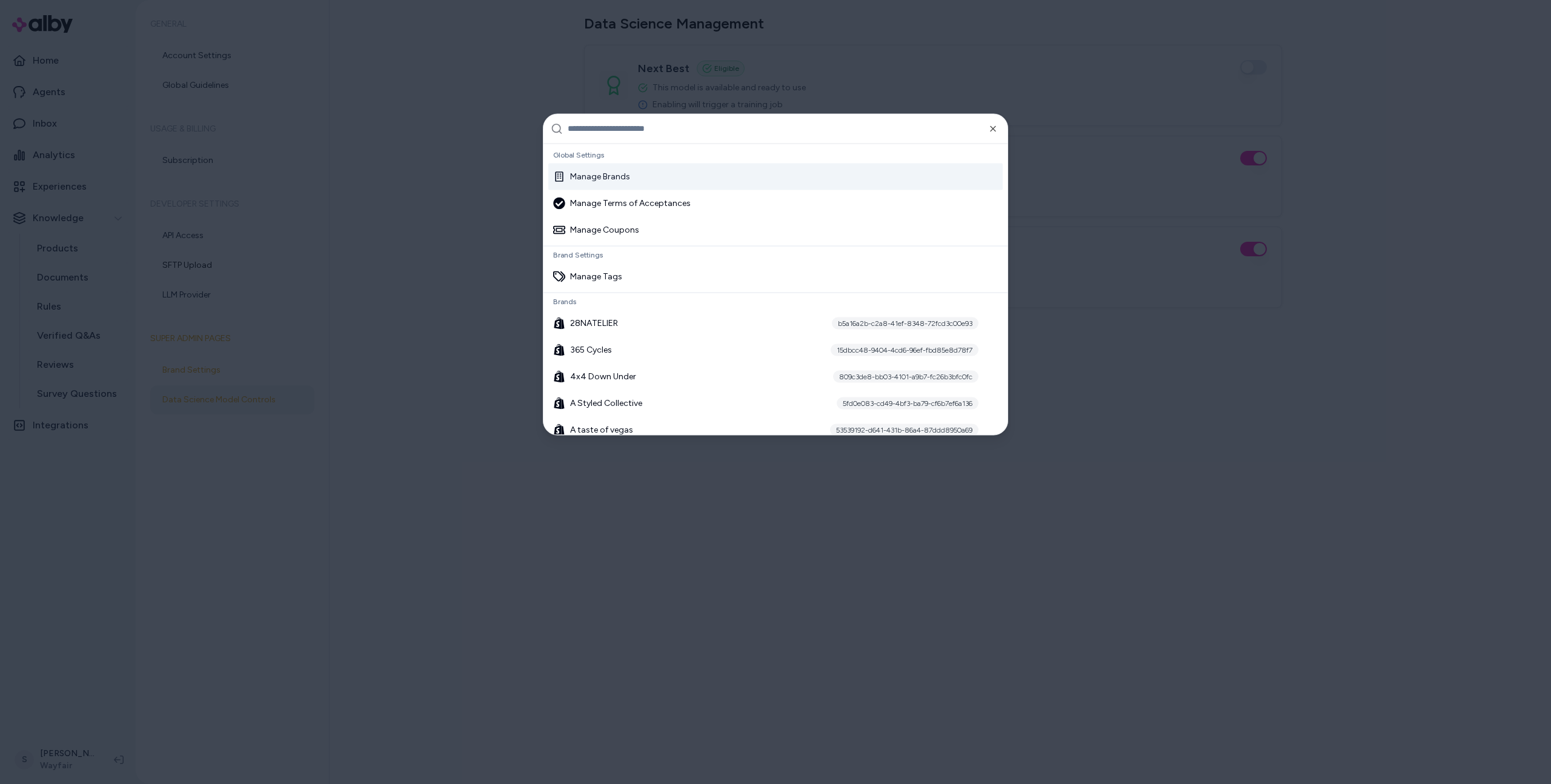
click at [732, 141] on input "text" at bounding box center [784, 129] width 433 height 29
paste input "**********"
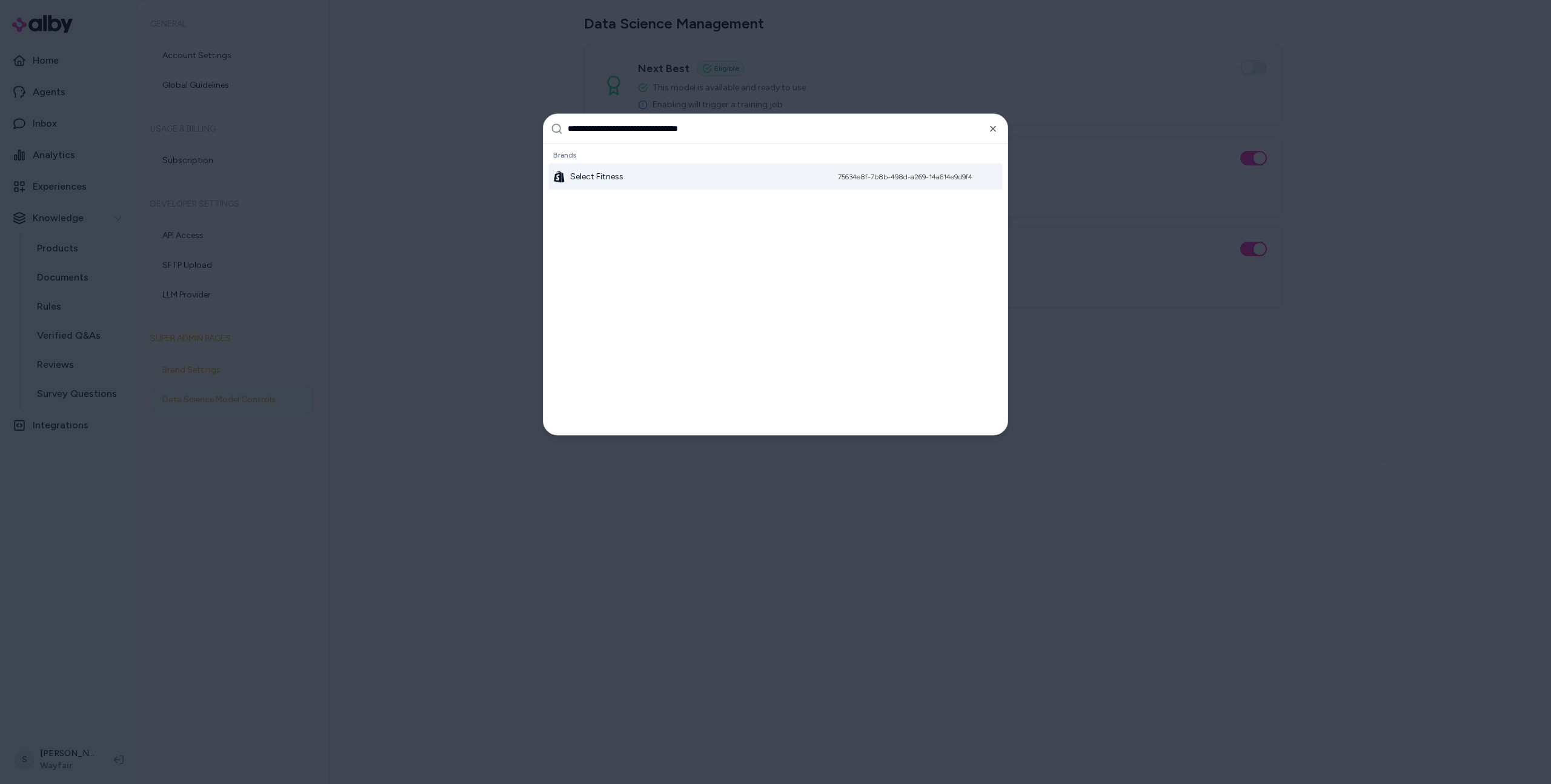
type input "**********"
click at [722, 170] on div "Select Fitness 75634e8f-7b8b-498d-a269-14a614e9d9f4" at bounding box center [775, 176] width 454 height 26
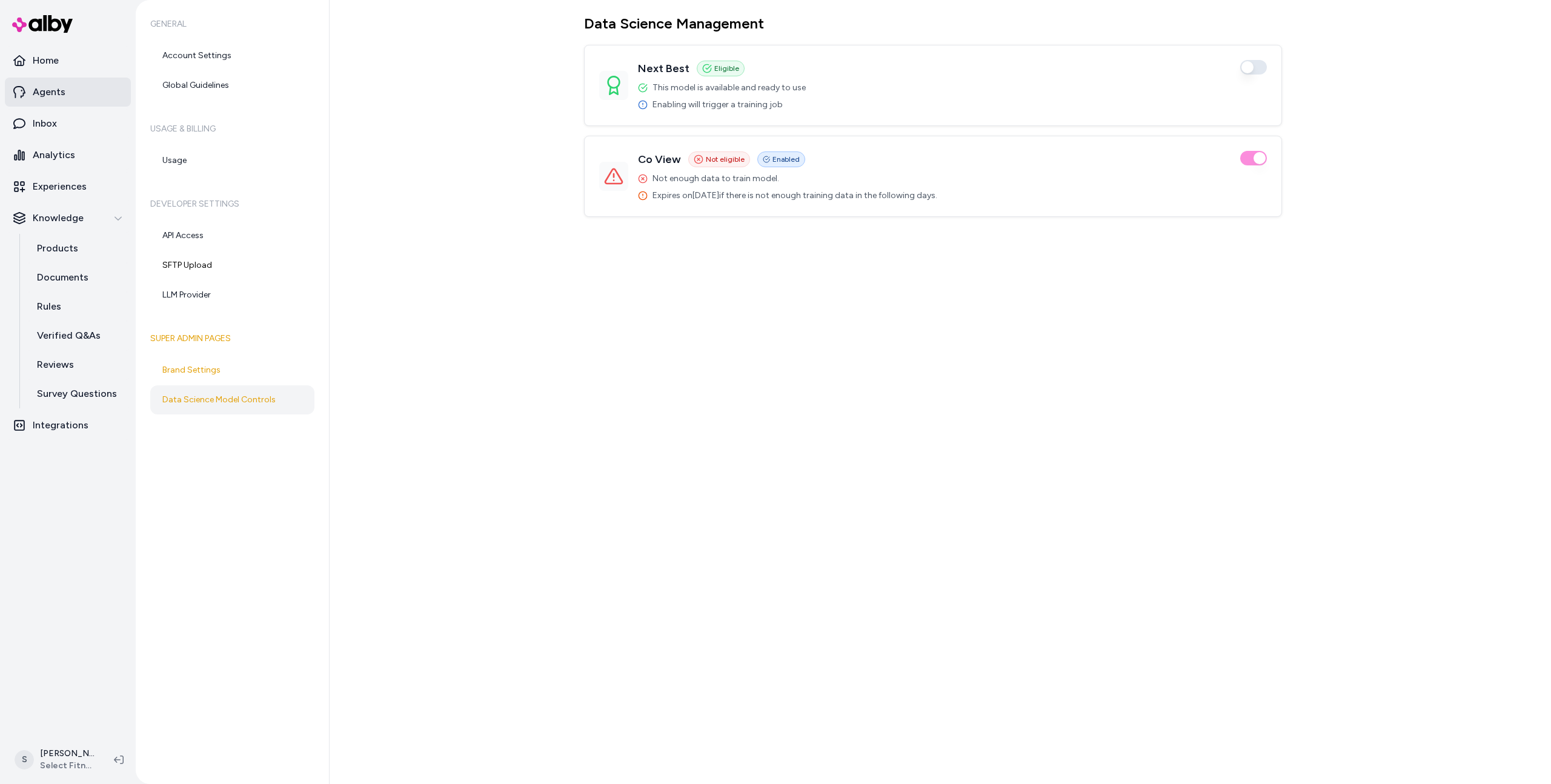
click at [57, 98] on p "Agents" at bounding box center [48, 91] width 33 height 14
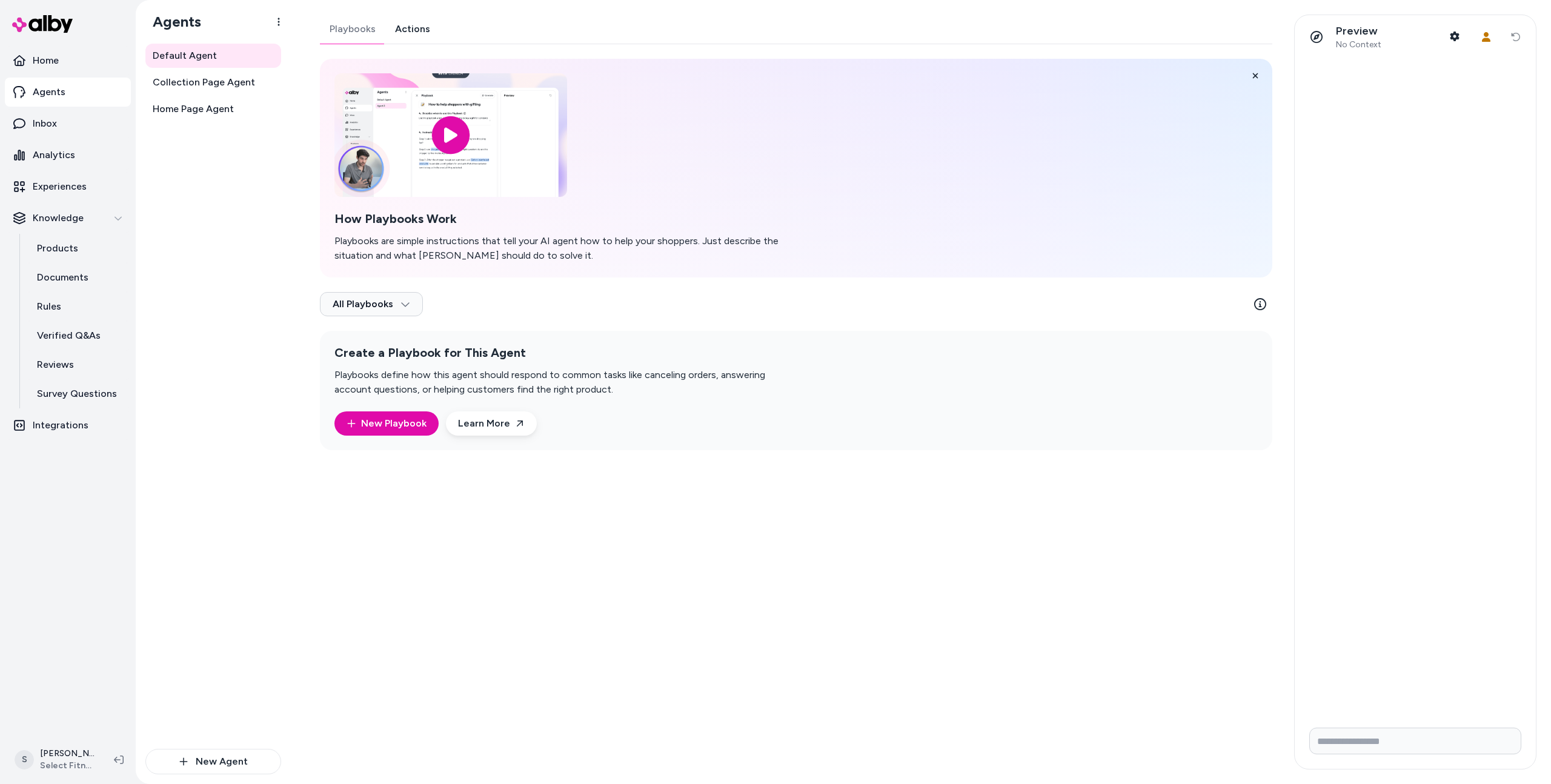
click at [411, 34] on link "Actions" at bounding box center [413, 29] width 54 height 29
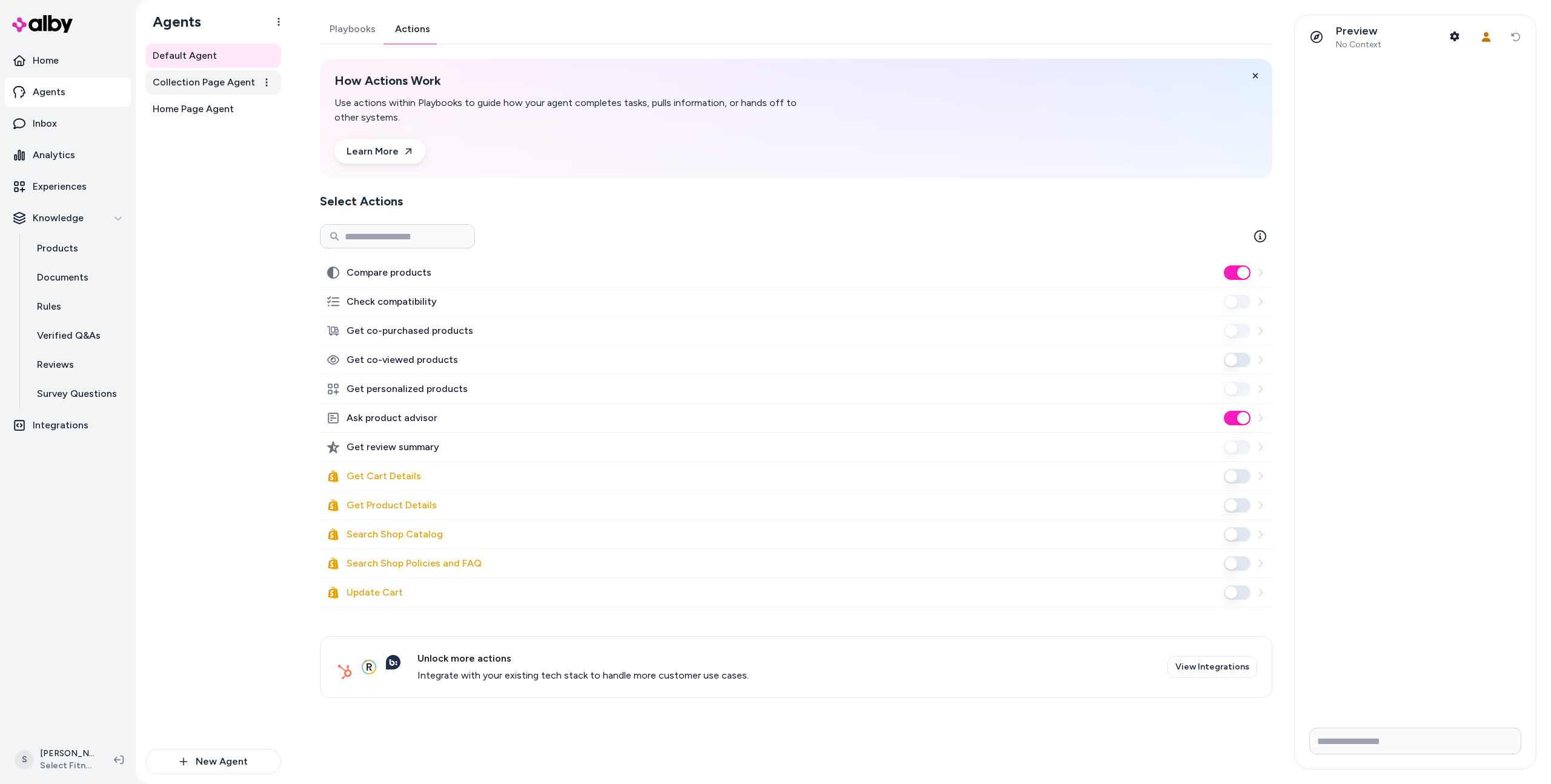
click at [217, 85] on span "Collection Page Agent" at bounding box center [203, 82] width 102 height 14
click at [411, 35] on link "Actions" at bounding box center [413, 29] width 54 height 29
click at [221, 114] on span "Home Page Agent" at bounding box center [193, 109] width 81 height 14
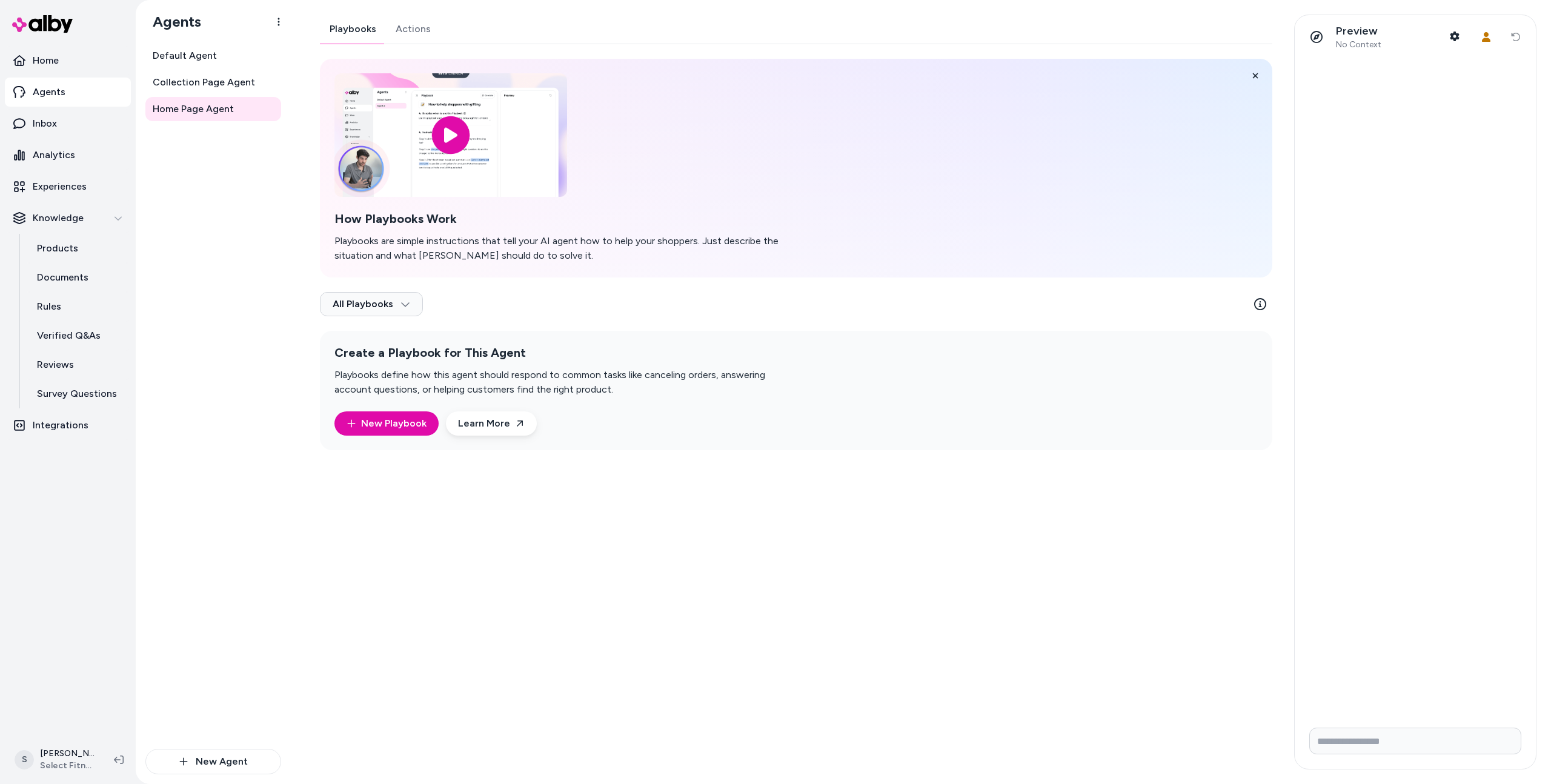
click at [406, 31] on link "Actions" at bounding box center [413, 29] width 54 height 29
